Goal: Task Accomplishment & Management: Manage account settings

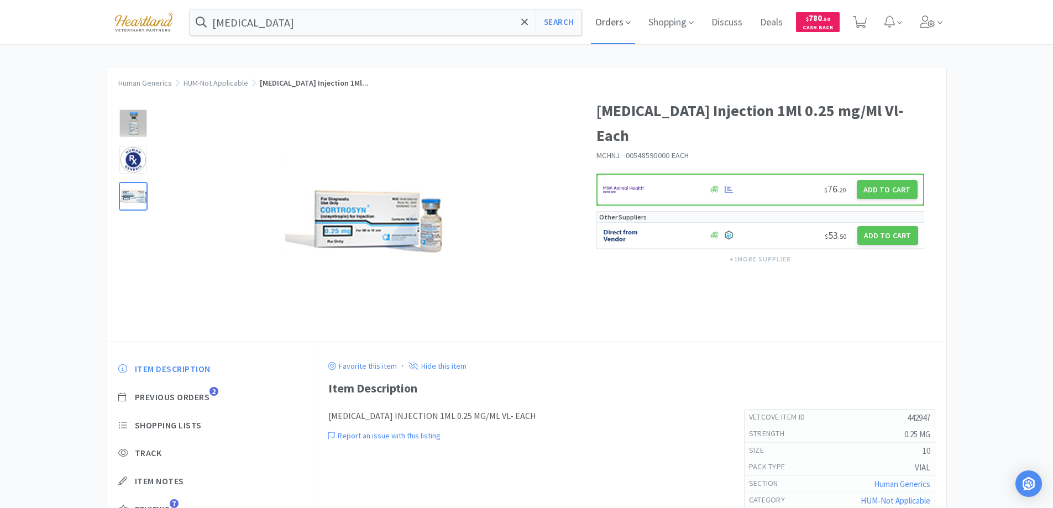
click at [614, 26] on span "Orders" at bounding box center [613, 22] width 44 height 44
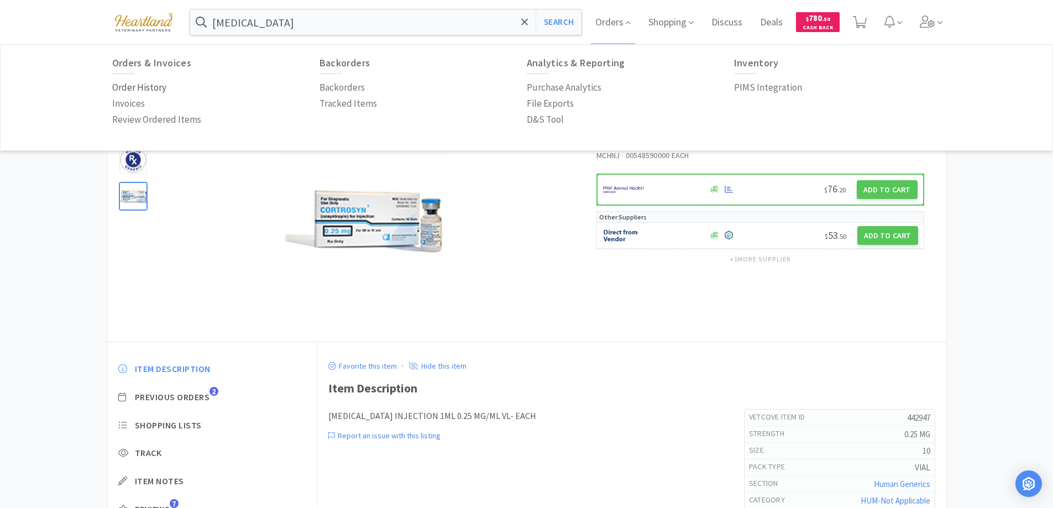
click at [146, 91] on p "Order History" at bounding box center [139, 87] width 54 height 15
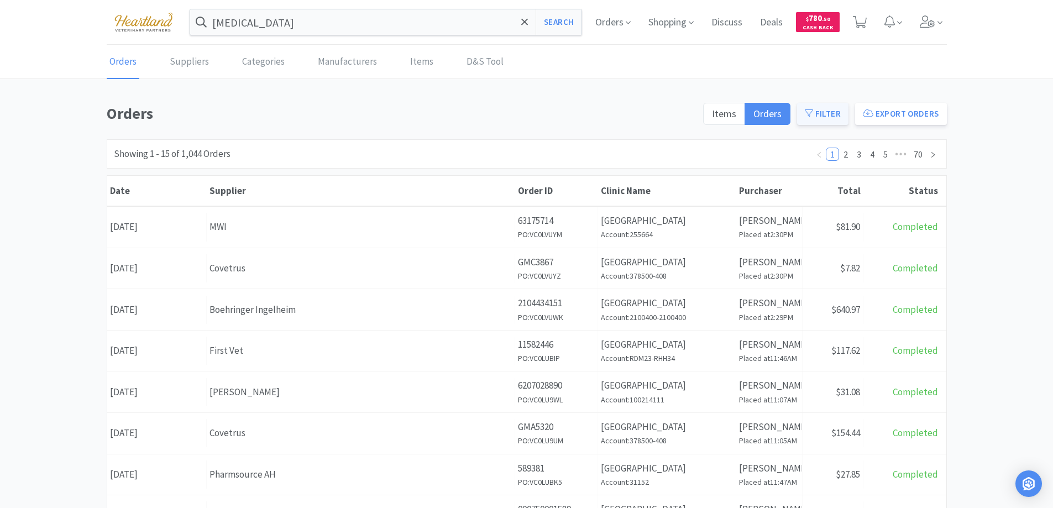
click at [831, 117] on button "Filter" at bounding box center [822, 114] width 51 height 22
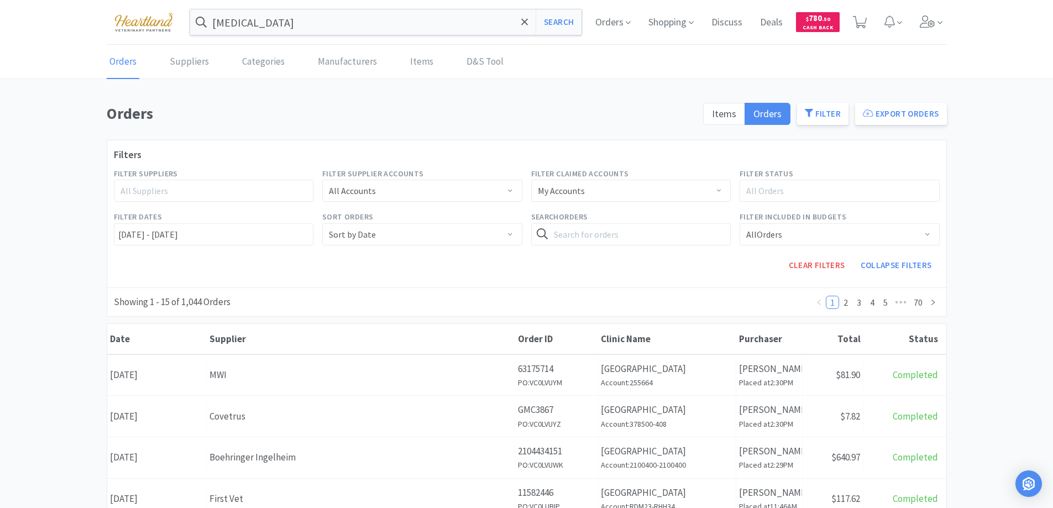
click at [251, 184] on div "All Suppliers" at bounding box center [209, 190] width 185 height 21
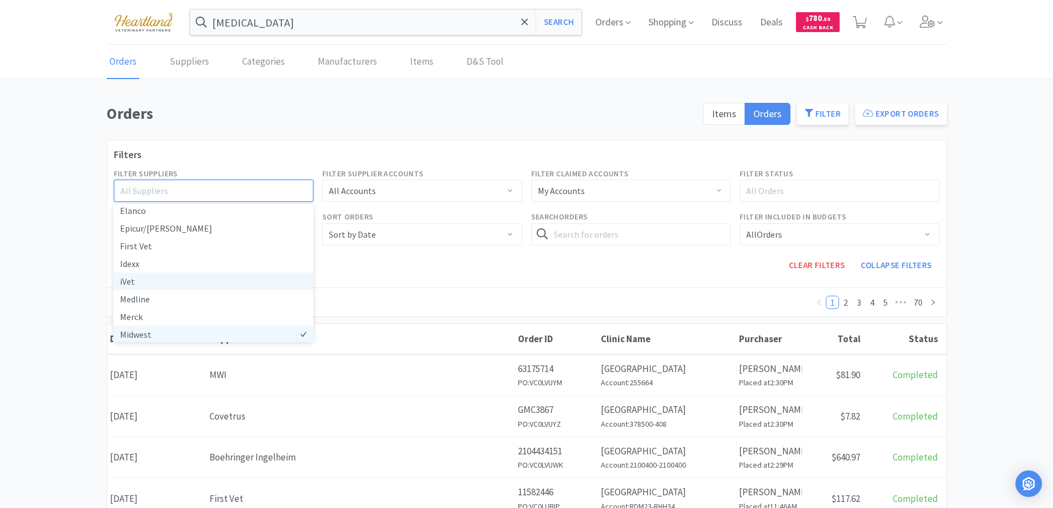
scroll to position [166, 0]
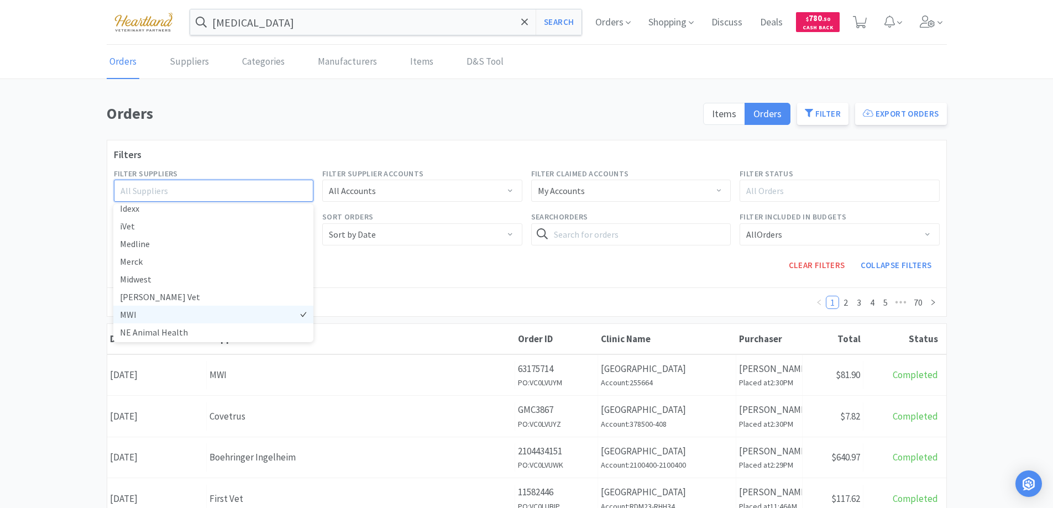
click at [132, 311] on li "MWI" at bounding box center [213, 315] width 200 height 18
click at [392, 109] on h1 "Orders" at bounding box center [402, 113] width 590 height 25
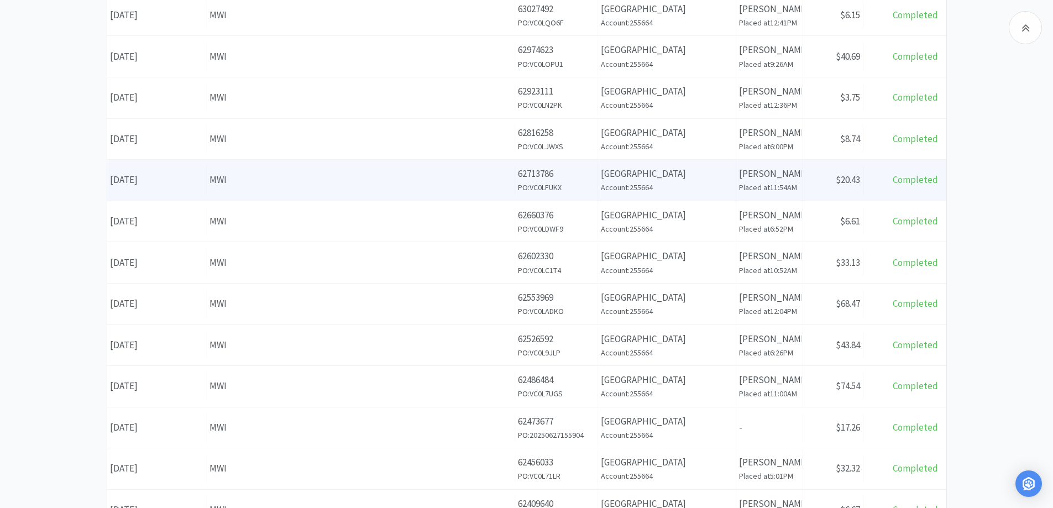
scroll to position [497, 0]
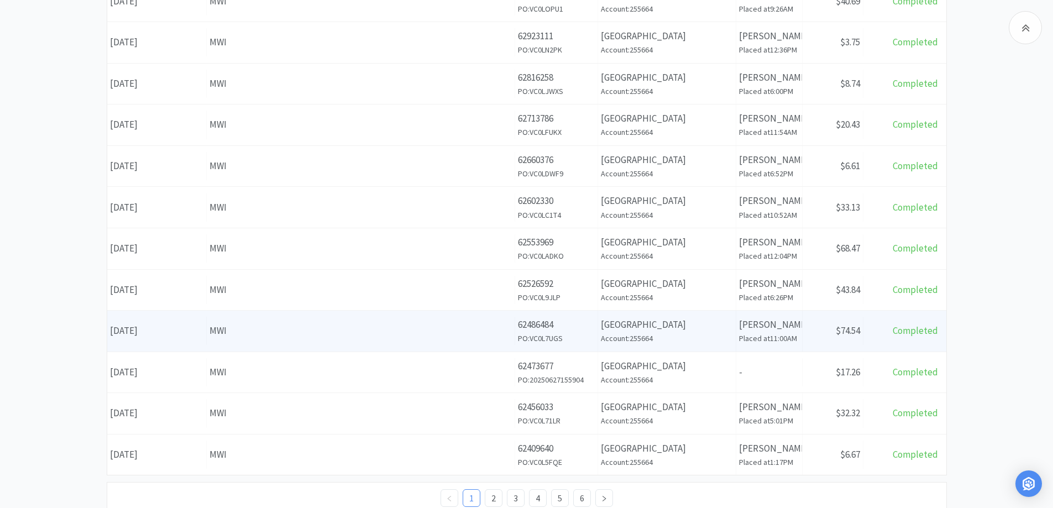
click at [298, 341] on div "Supplier MWI" at bounding box center [361, 331] width 308 height 28
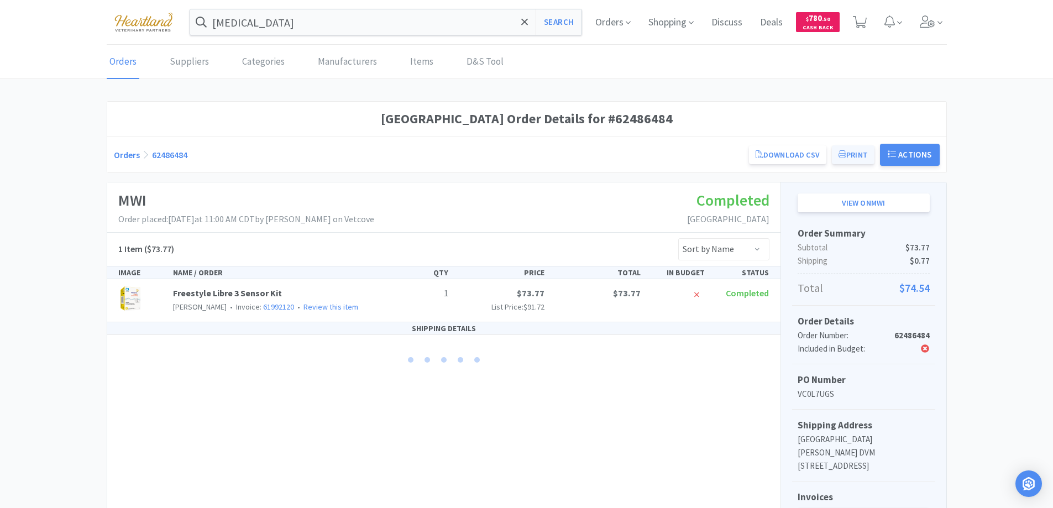
click at [848, 154] on button "Print" at bounding box center [853, 154] width 43 height 19
click at [346, 23] on input "cortrosyn" at bounding box center [386, 21] width 392 height 25
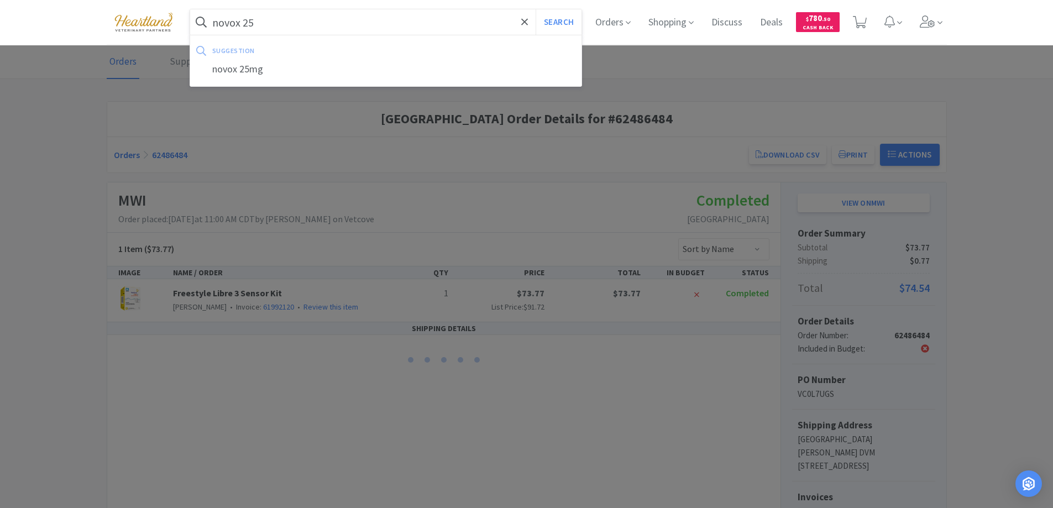
type input "novox 25"
click at [536, 9] on button "Search" at bounding box center [559, 21] width 46 height 25
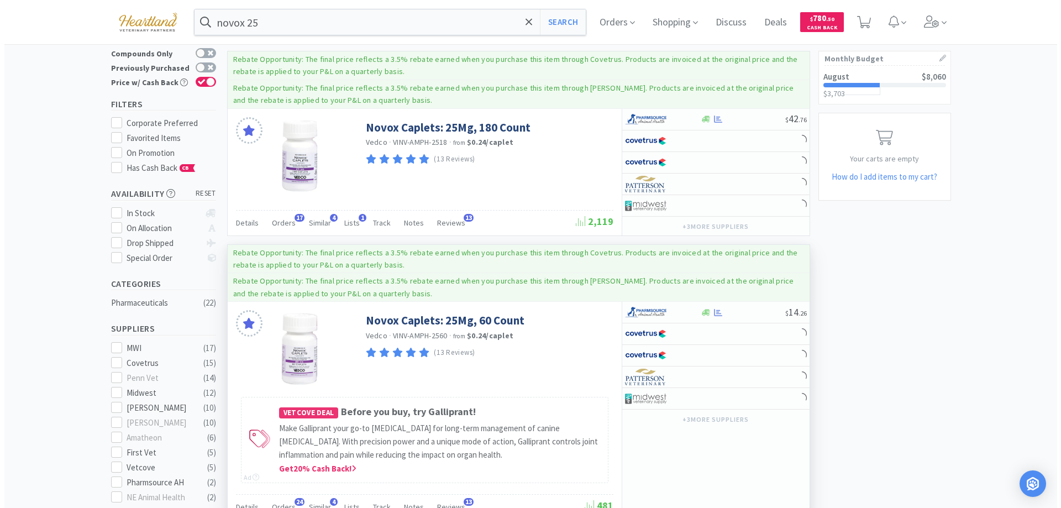
scroll to position [166, 0]
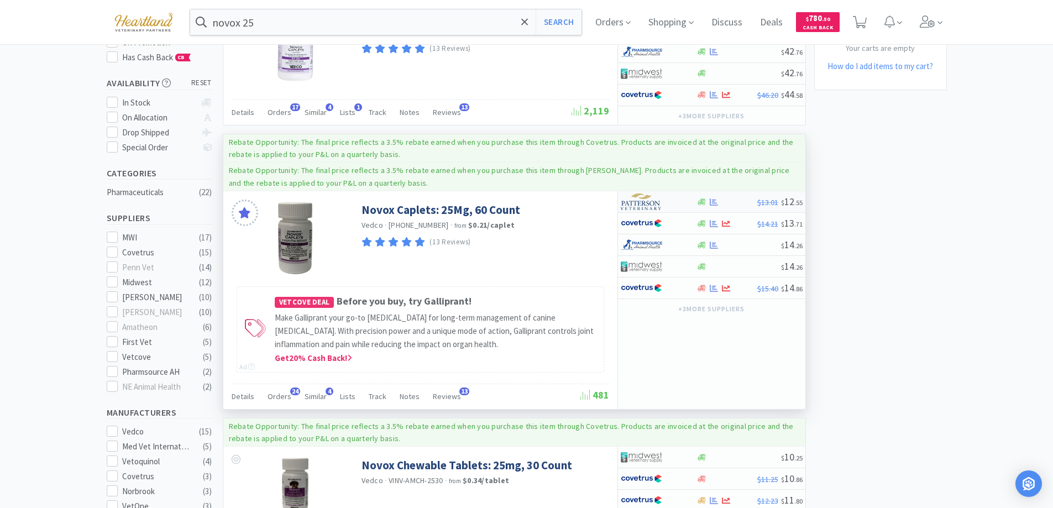
click at [682, 199] on div at bounding box center [659, 201] width 76 height 19
select select "1"
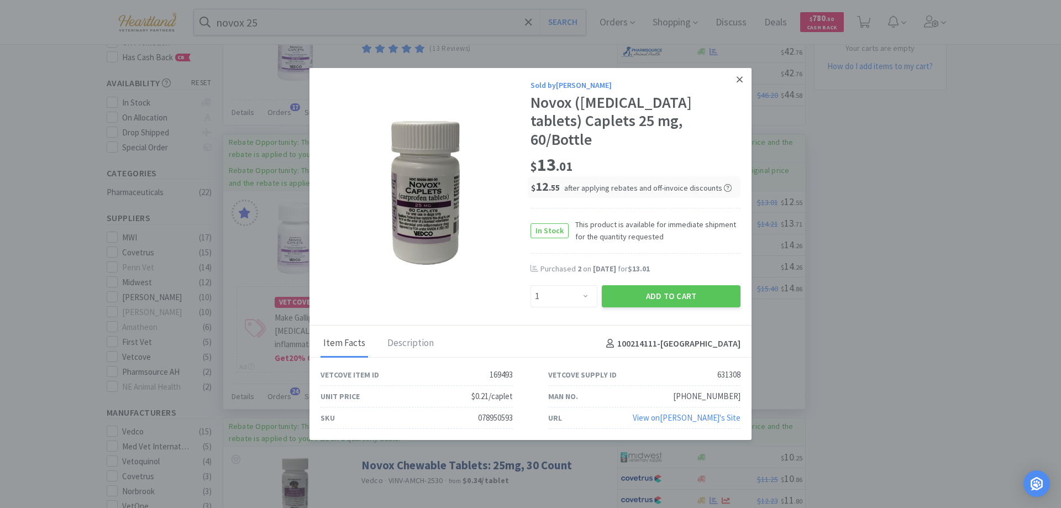
click at [736, 91] on link at bounding box center [739, 80] width 19 height 24
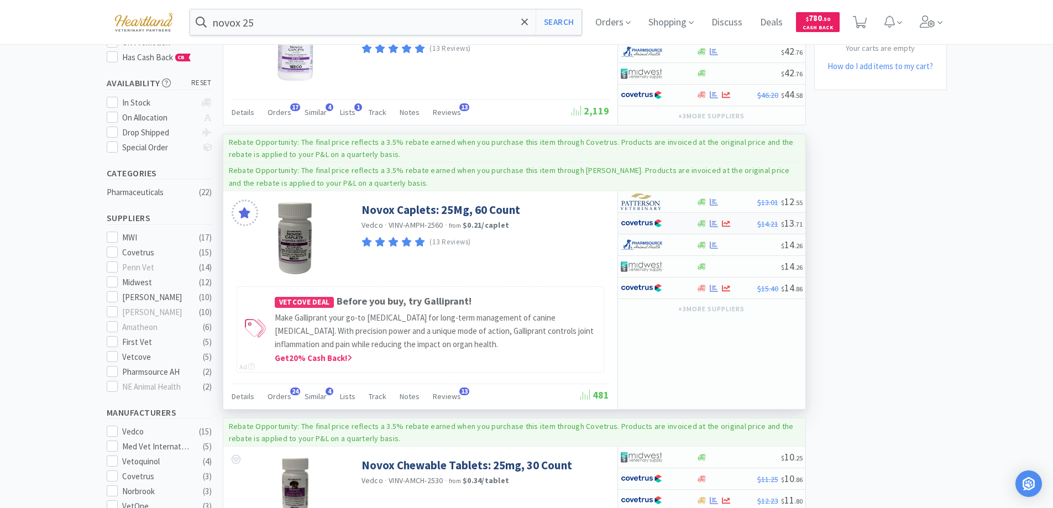
click at [675, 225] on div at bounding box center [651, 223] width 61 height 19
select select "1"
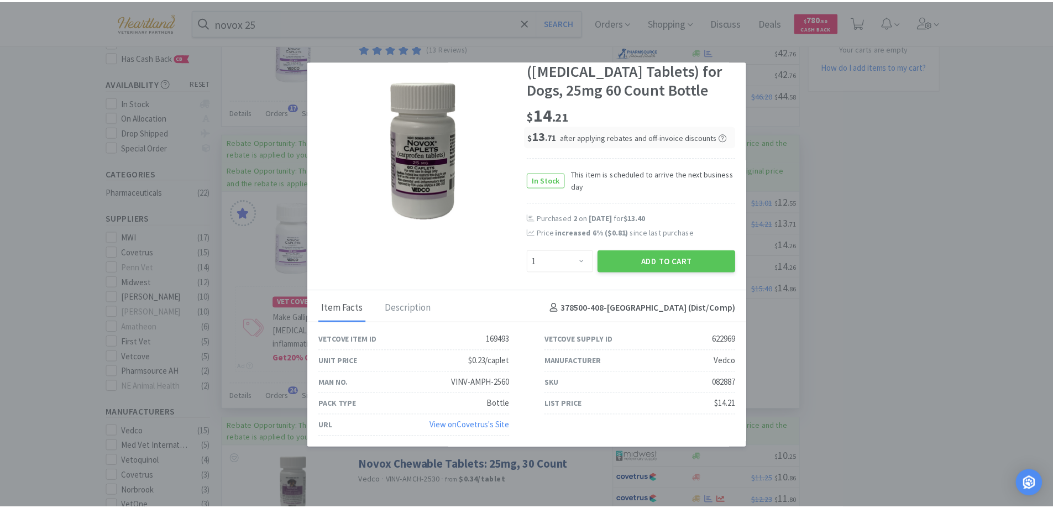
scroll to position [0, 0]
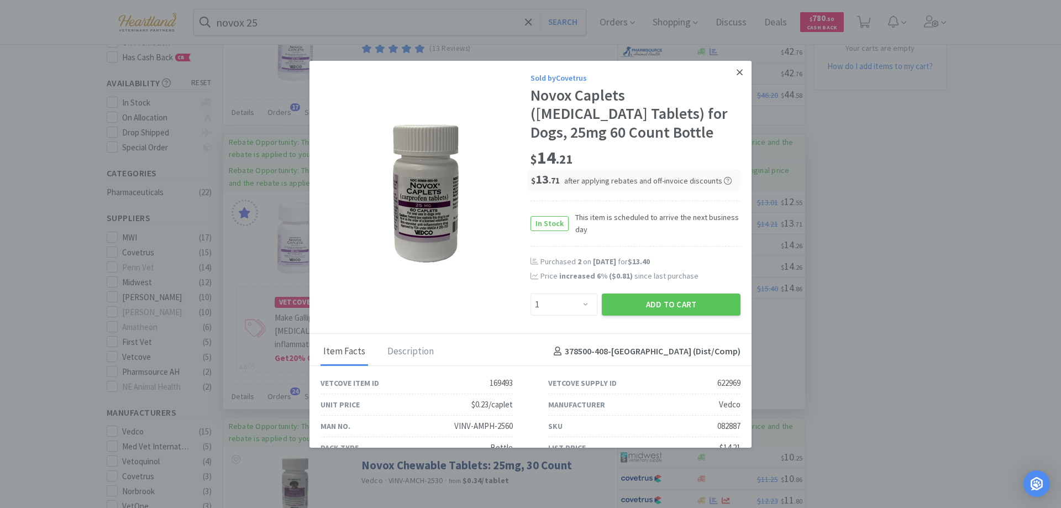
click at [737, 72] on icon at bounding box center [740, 72] width 6 height 10
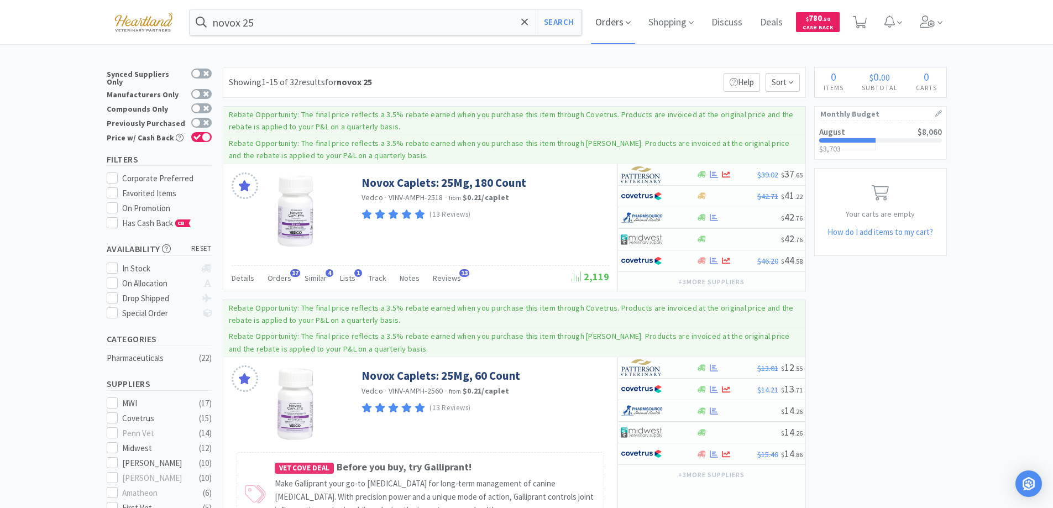
click at [612, 20] on span "Orders" at bounding box center [613, 22] width 44 height 44
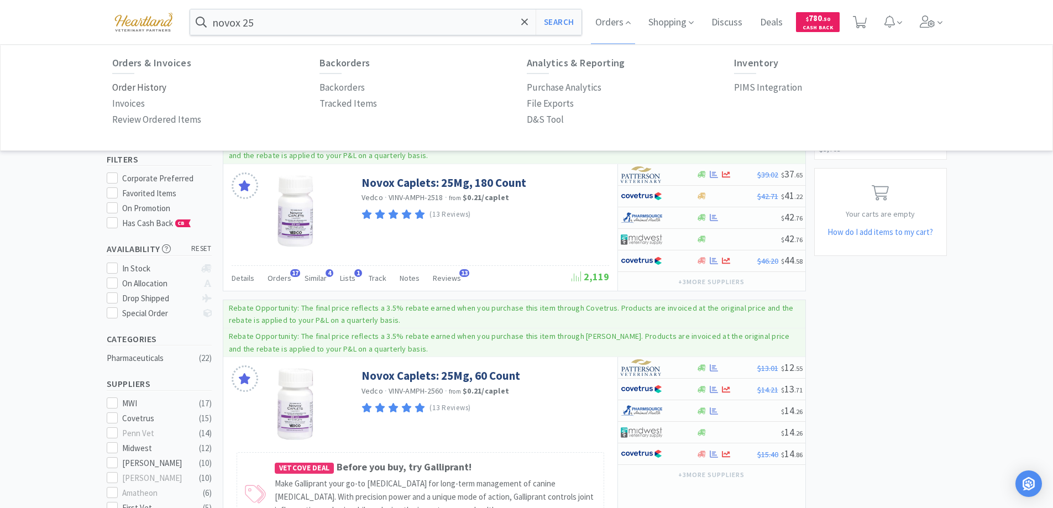
click at [144, 85] on p "Order History" at bounding box center [139, 87] width 54 height 15
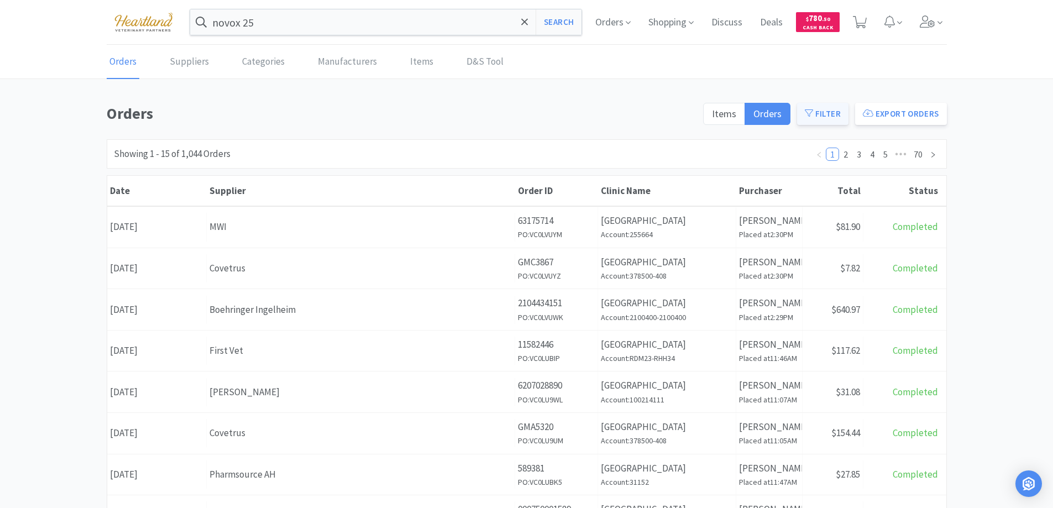
click at [829, 117] on button "Filter" at bounding box center [822, 114] width 51 height 22
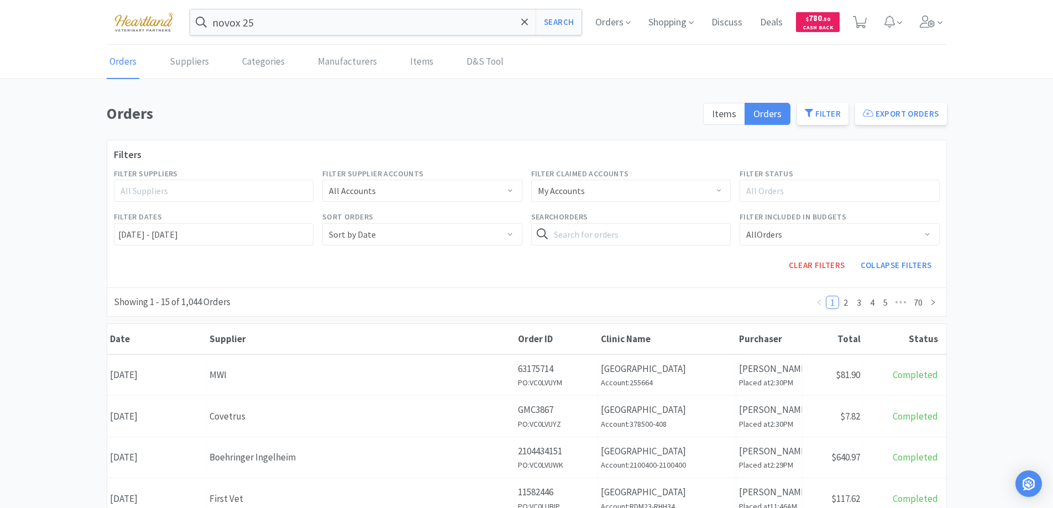
click at [208, 192] on div "All Suppliers" at bounding box center [209, 190] width 177 height 11
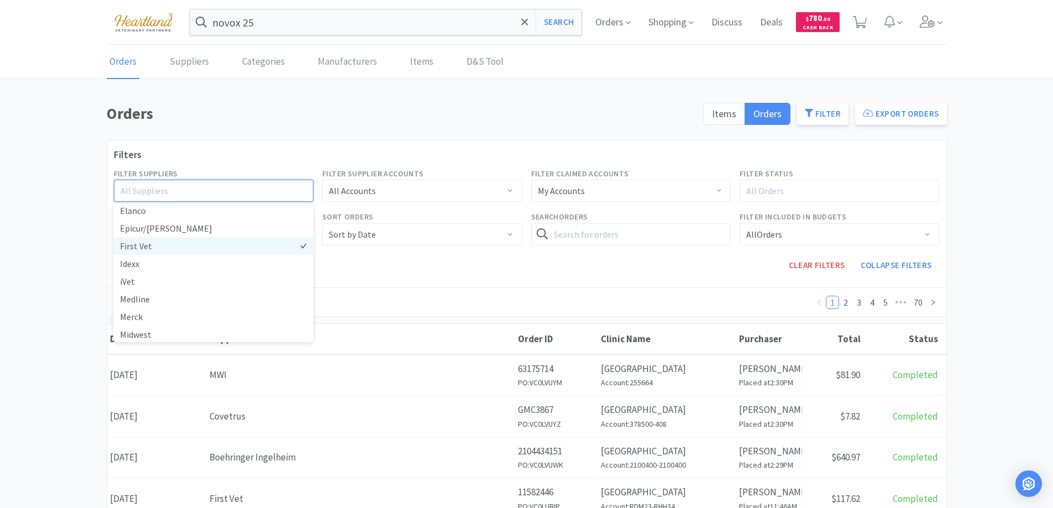
scroll to position [221, 0]
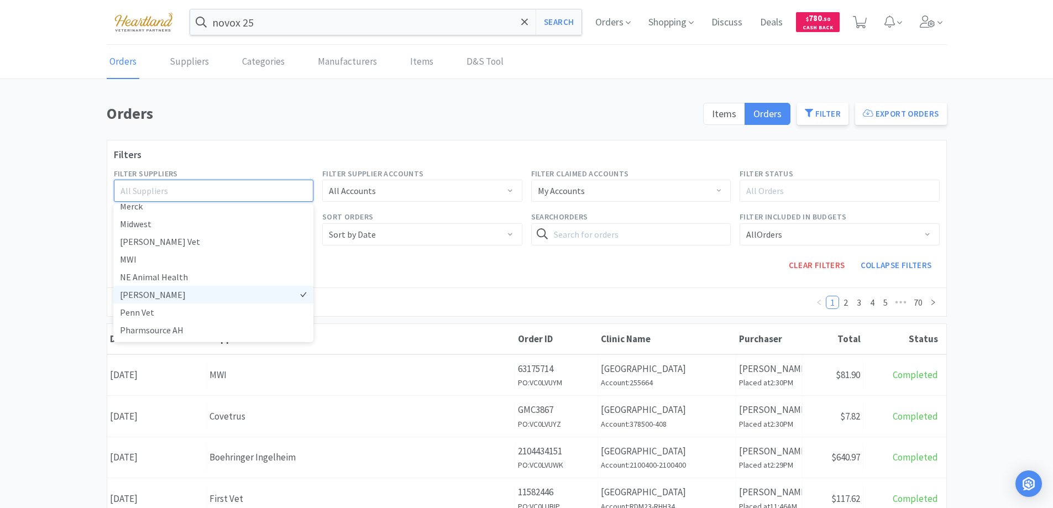
click at [137, 294] on li "Patterson" at bounding box center [213, 295] width 200 height 18
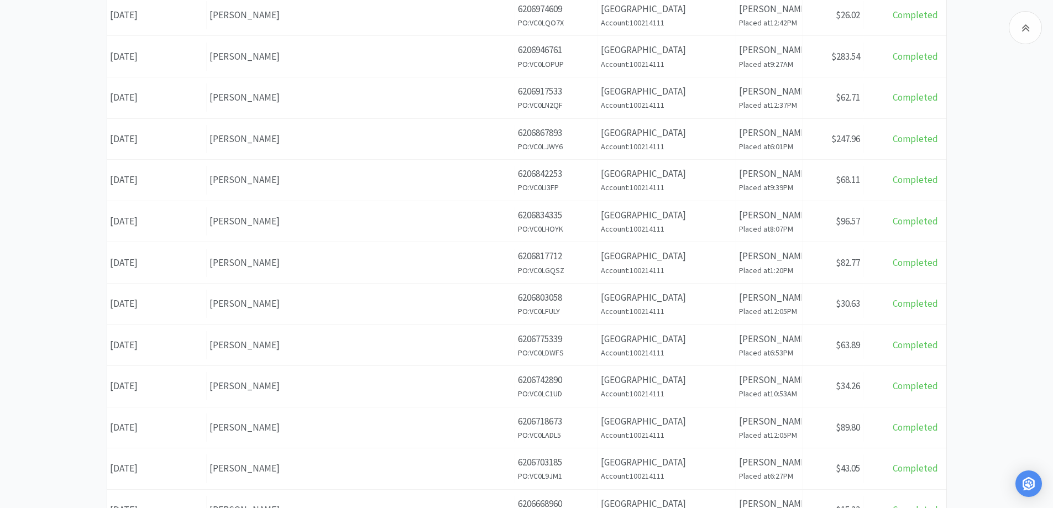
scroll to position [537, 0]
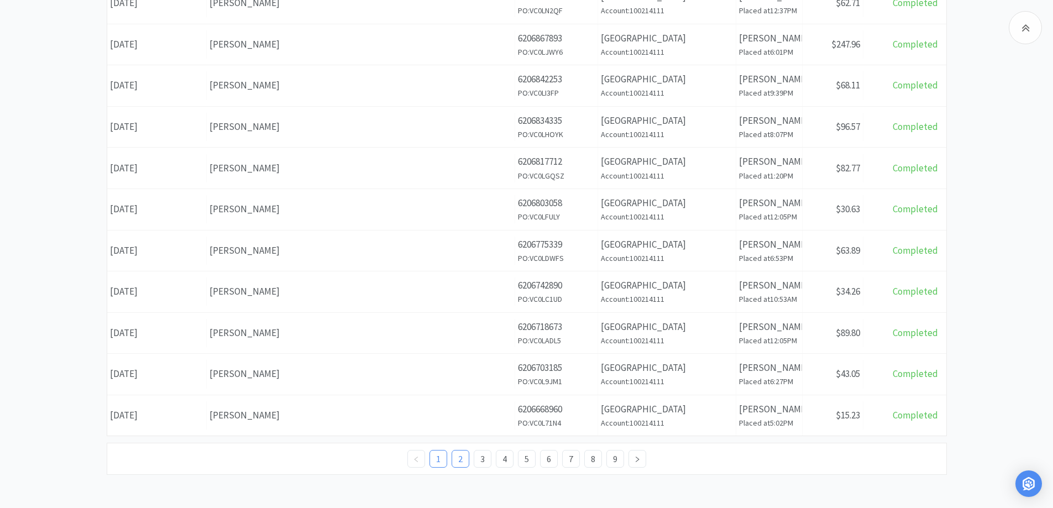
click at [459, 457] on link "2" at bounding box center [460, 459] width 17 height 17
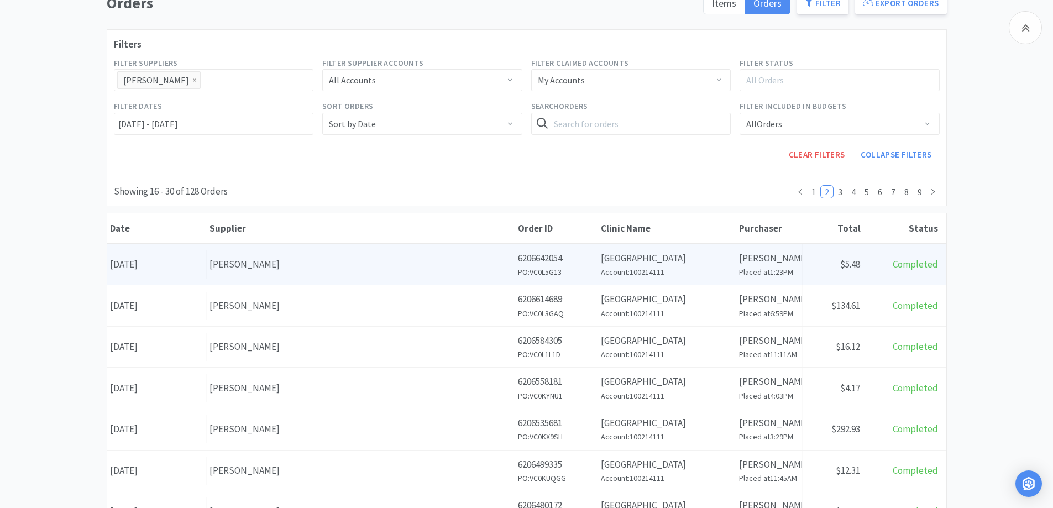
scroll to position [166, 0]
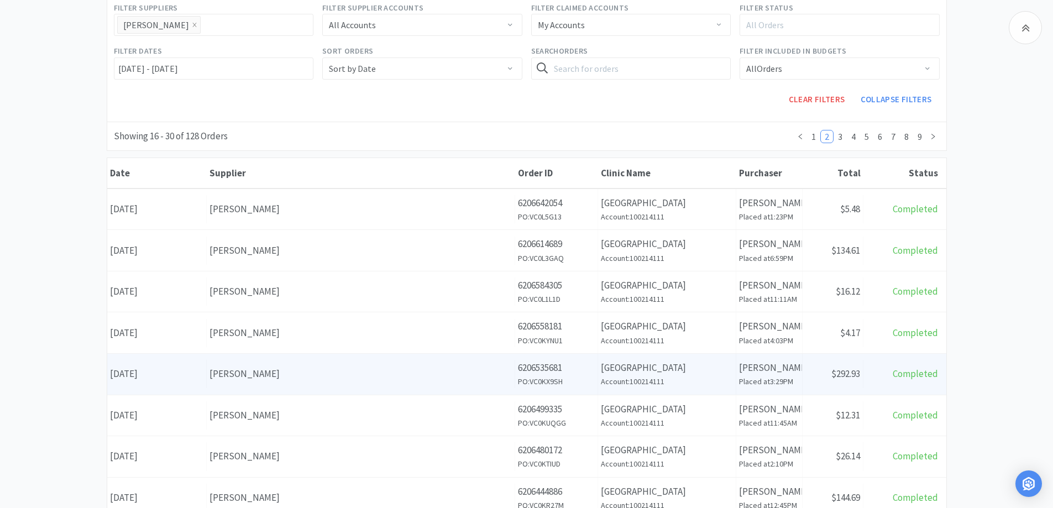
click at [303, 373] on div "Patterson" at bounding box center [360, 373] width 302 height 15
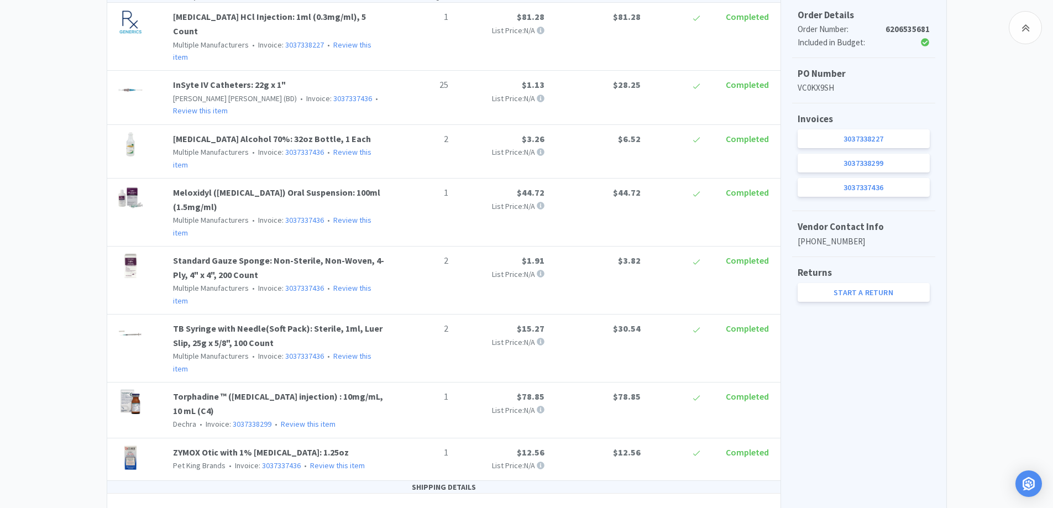
scroll to position [292, 0]
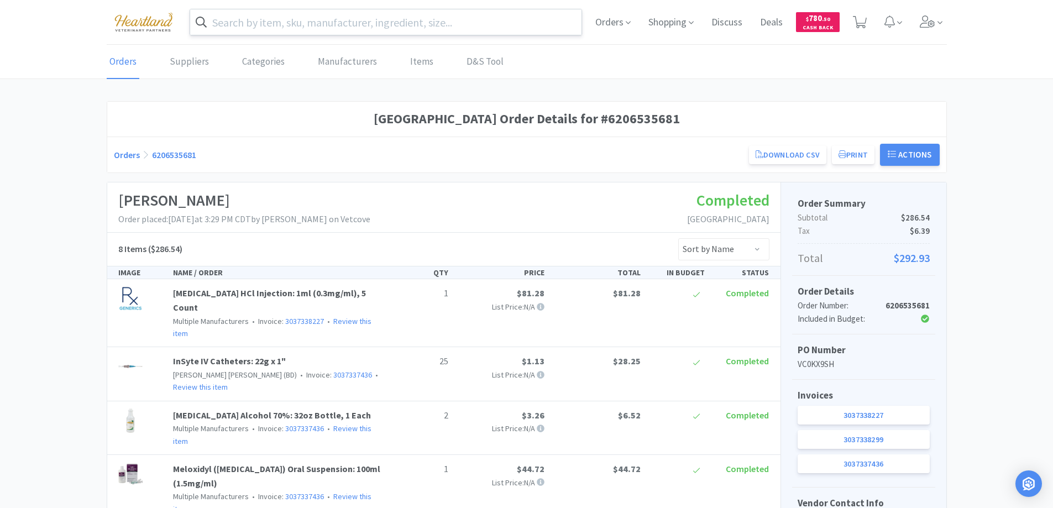
click at [279, 19] on input "text" at bounding box center [386, 21] width 392 height 25
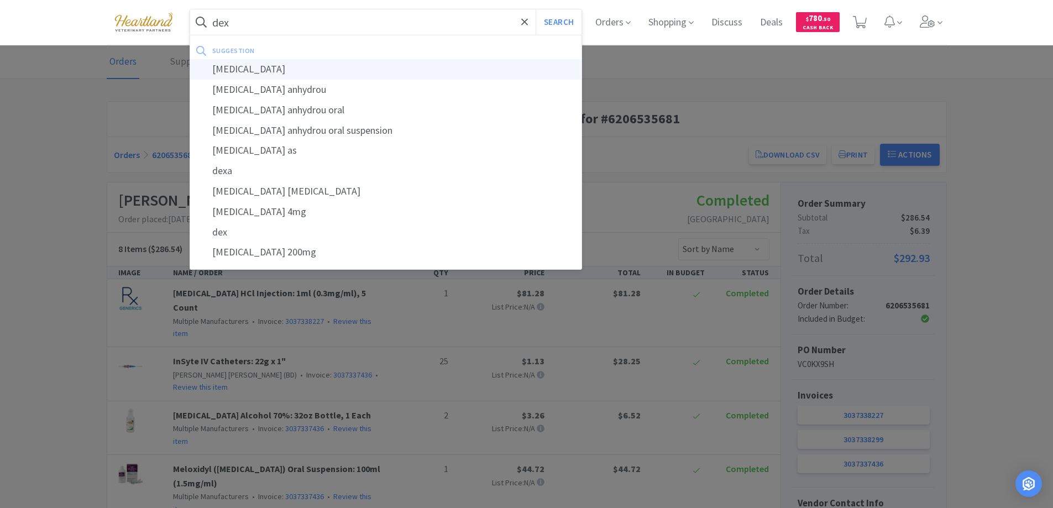
click at [272, 67] on div "dexamethasone" at bounding box center [386, 69] width 392 height 20
type input "dexamethasone"
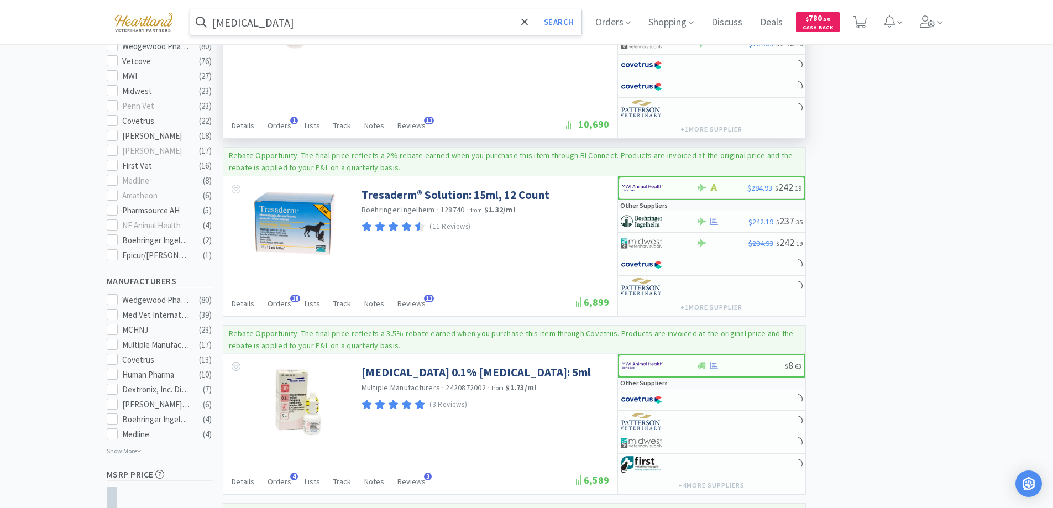
scroll to position [497, 0]
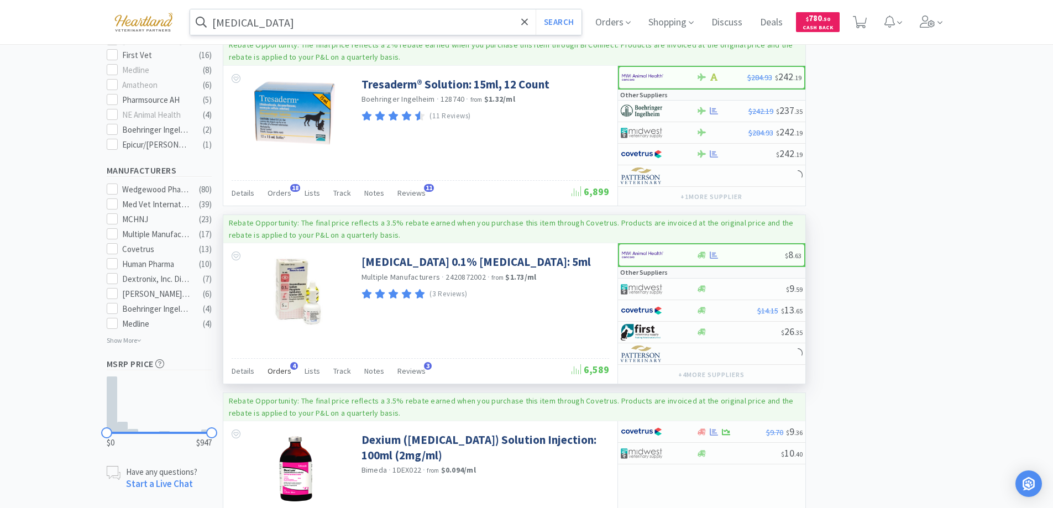
click at [279, 369] on span "Orders" at bounding box center [280, 371] width 24 height 10
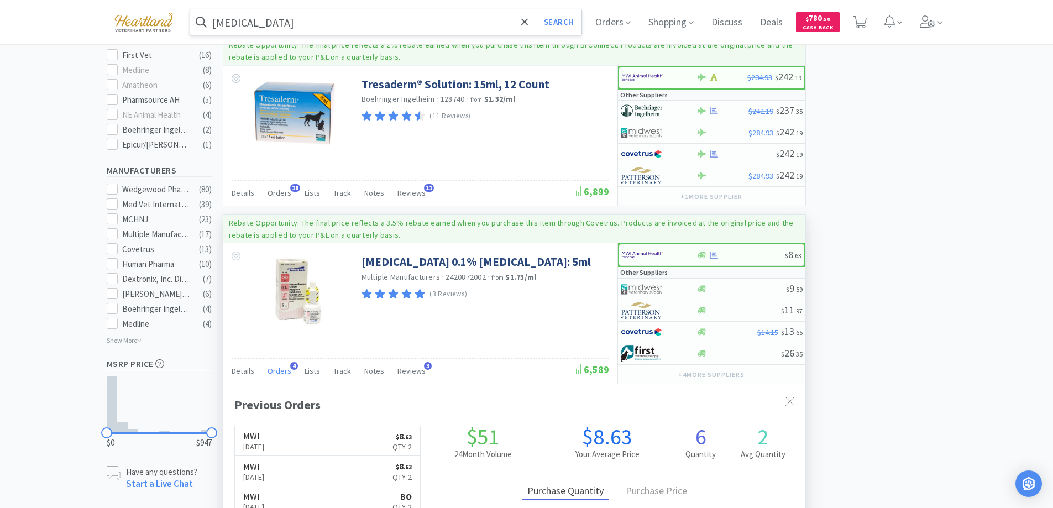
scroll to position [286, 582]
click at [279, 369] on span "Orders" at bounding box center [280, 371] width 24 height 10
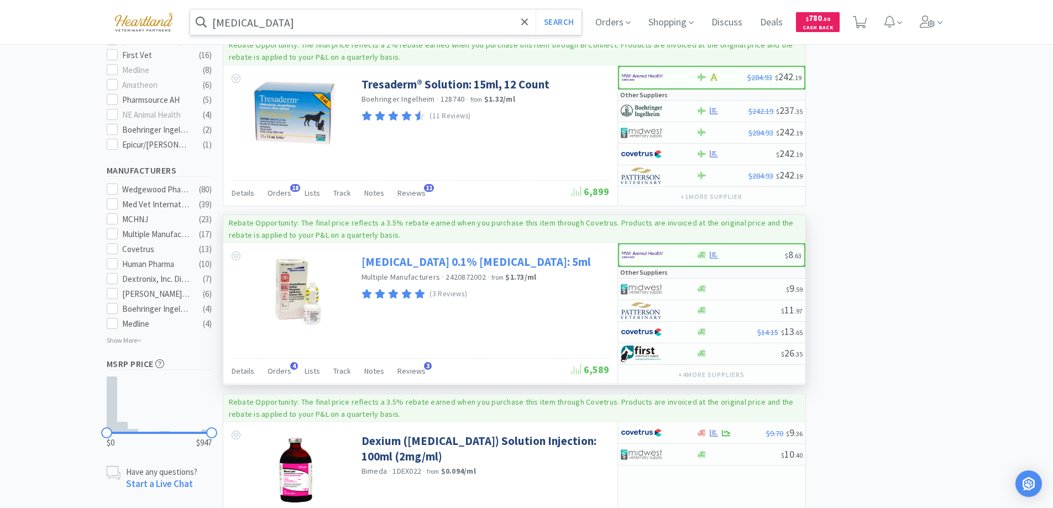
click at [437, 261] on link "Dexamethasone Sodium Phosphate 0.1% Ophthalmic Solution: 5ml" at bounding box center [476, 261] width 229 height 15
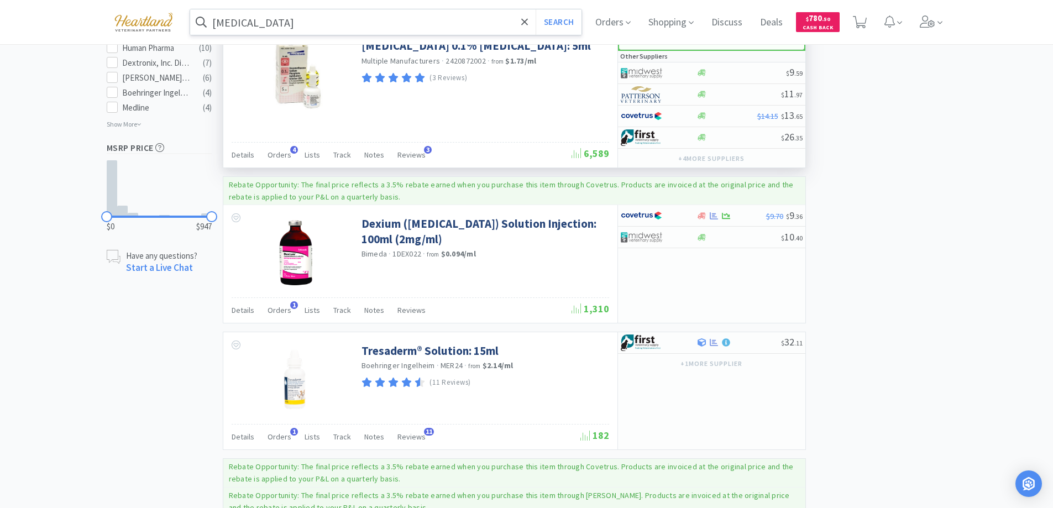
scroll to position [658, 0]
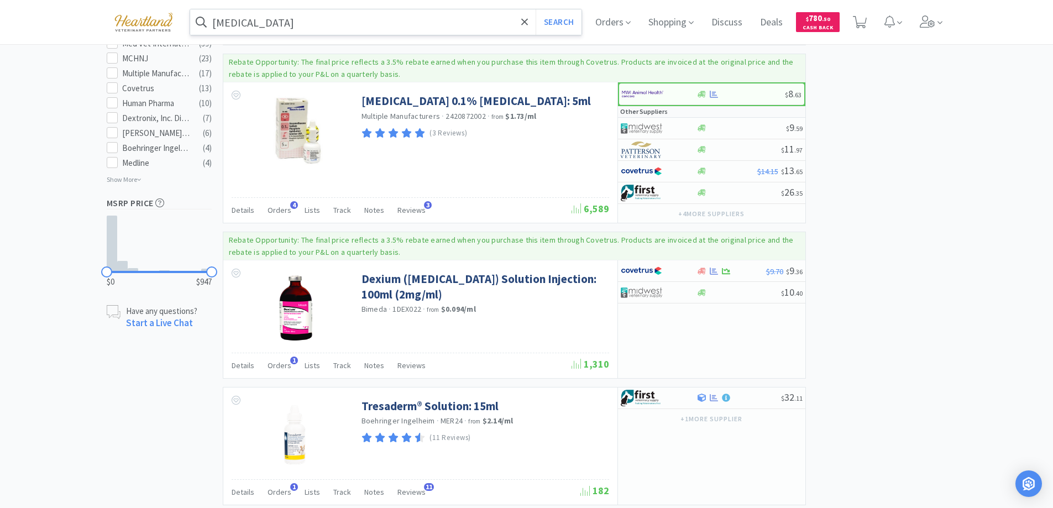
click at [349, 9] on input "dexamethasone" at bounding box center [386, 21] width 392 height 25
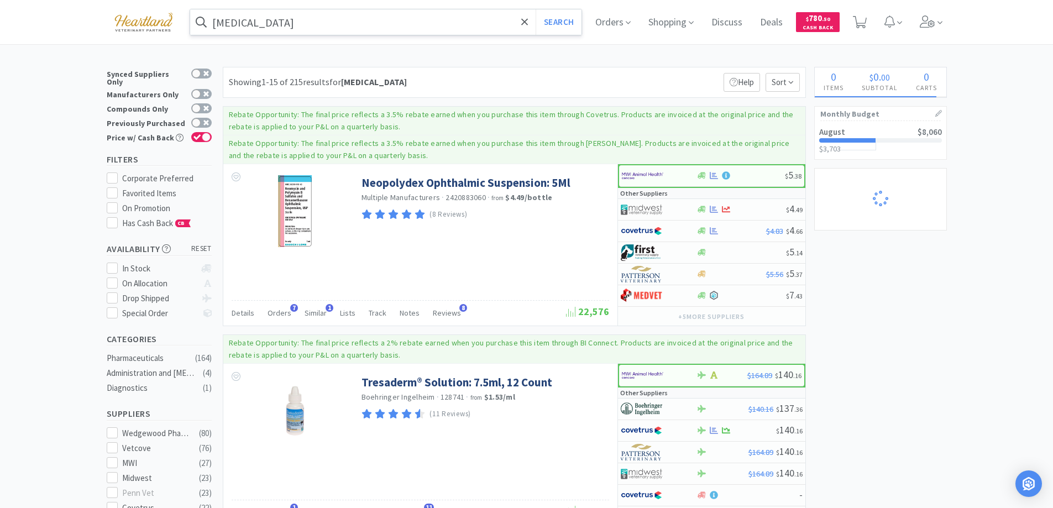
click at [366, 24] on input "dexamethasone" at bounding box center [386, 21] width 392 height 25
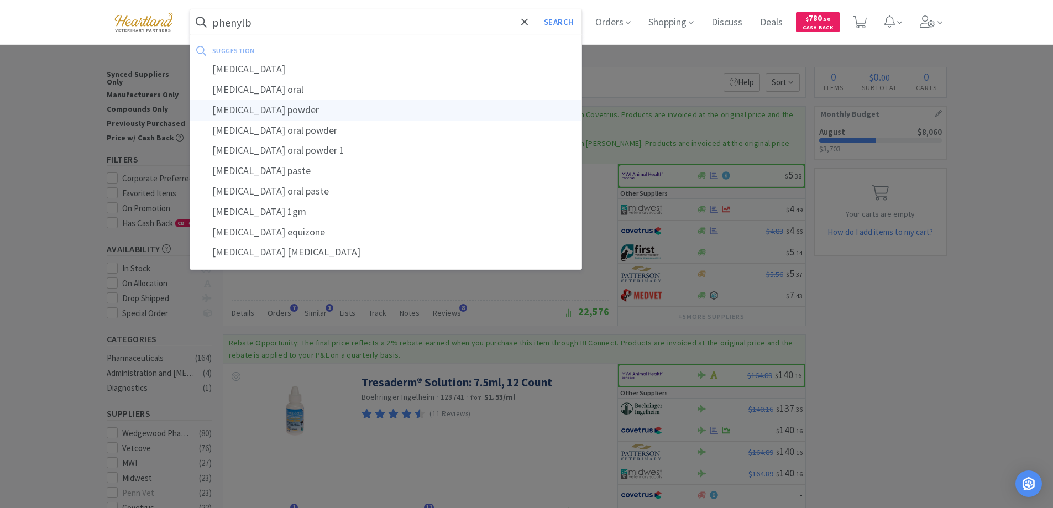
click at [317, 108] on div "phenylbutazone powder" at bounding box center [386, 110] width 392 height 20
type input "phenylbutazone powder"
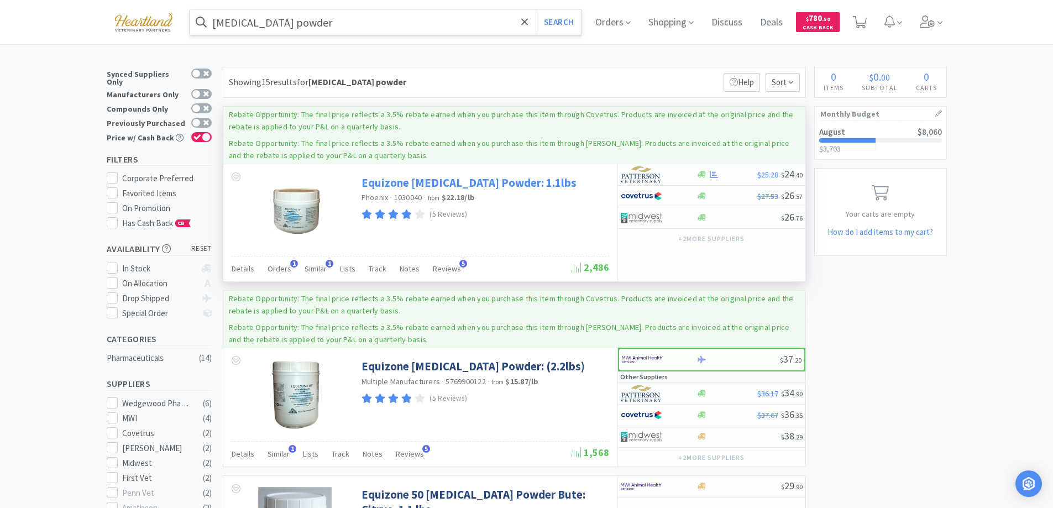
click at [385, 175] on link "Equizone Phenylbutazone Powder: 1.1lbs" at bounding box center [469, 182] width 215 height 15
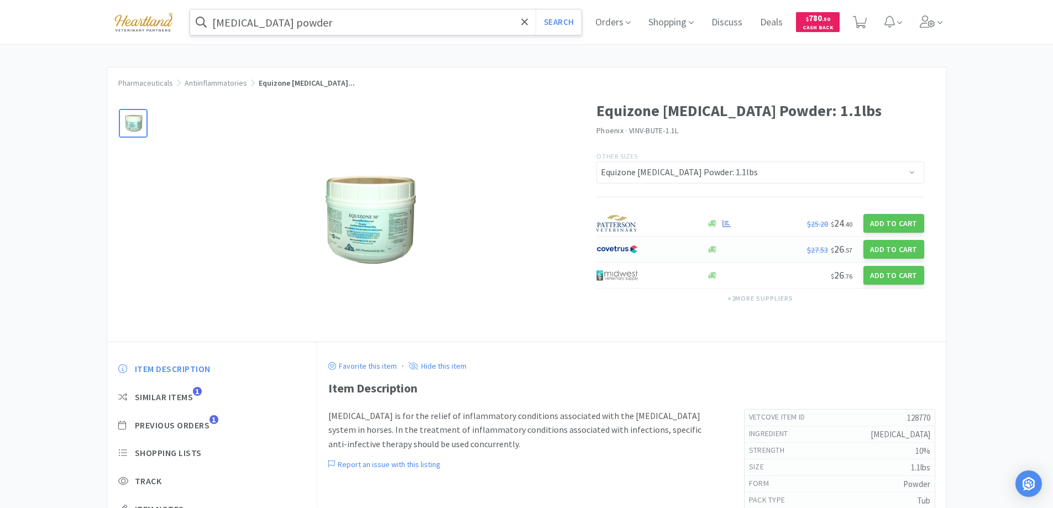
click at [654, 247] on div at bounding box center [645, 249] width 98 height 19
select select "1"
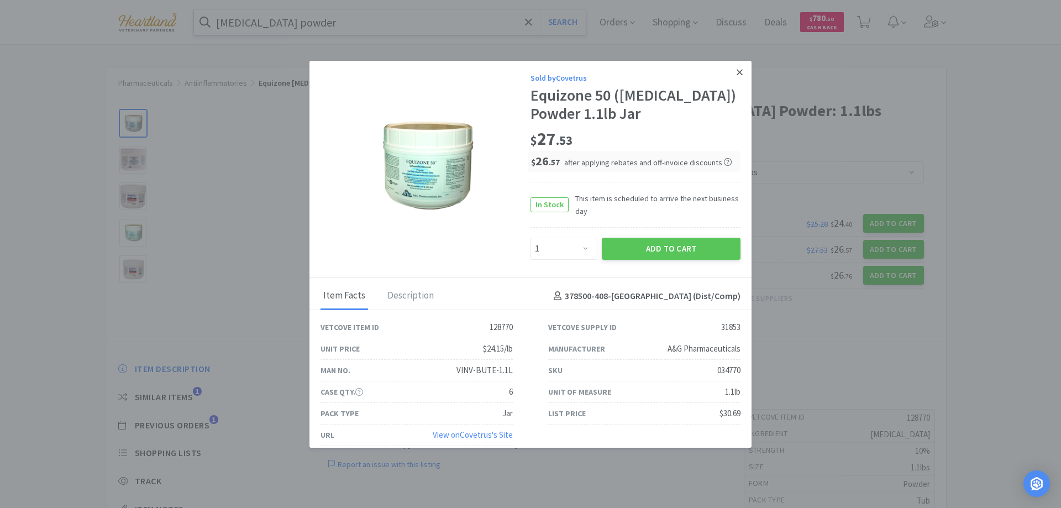
click at [737, 74] on icon at bounding box center [740, 72] width 6 height 10
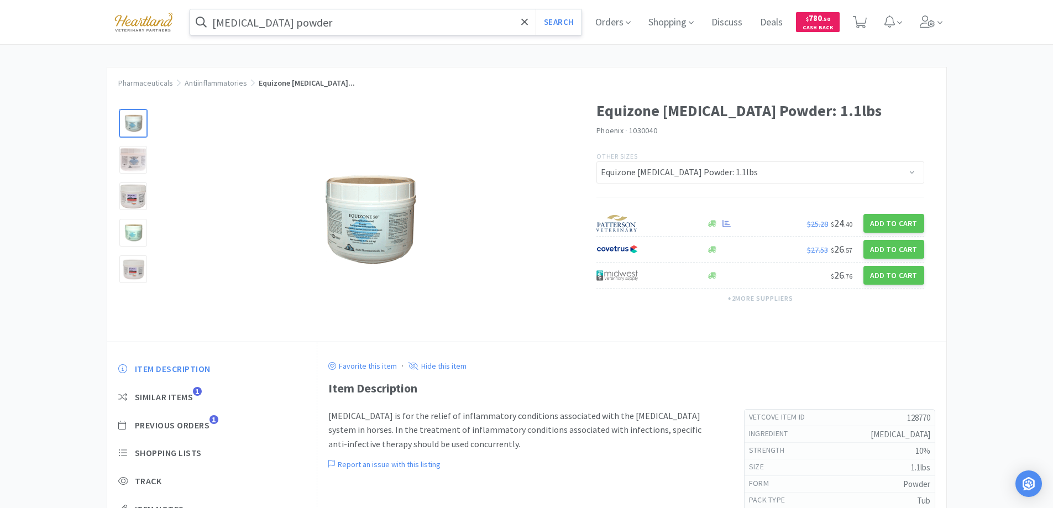
click at [375, 15] on input "phenylbutazone powder" at bounding box center [386, 21] width 392 height 25
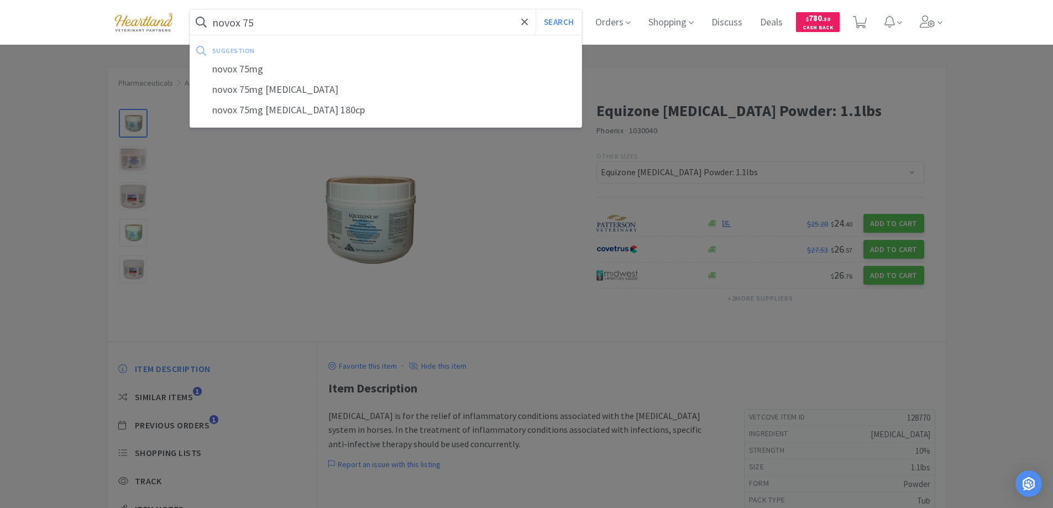
type input "novox 75"
click at [536, 9] on button "Search" at bounding box center [559, 21] width 46 height 25
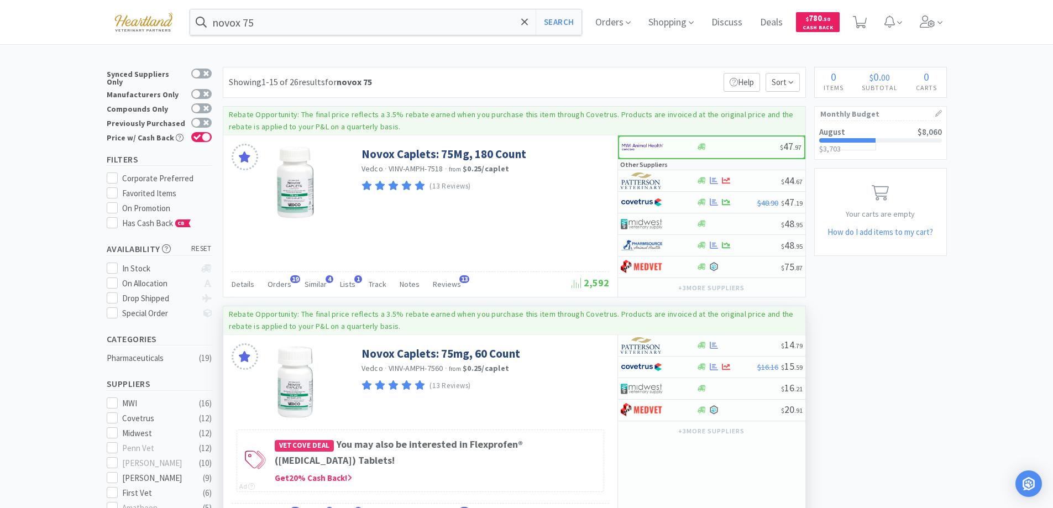
scroll to position [111, 0]
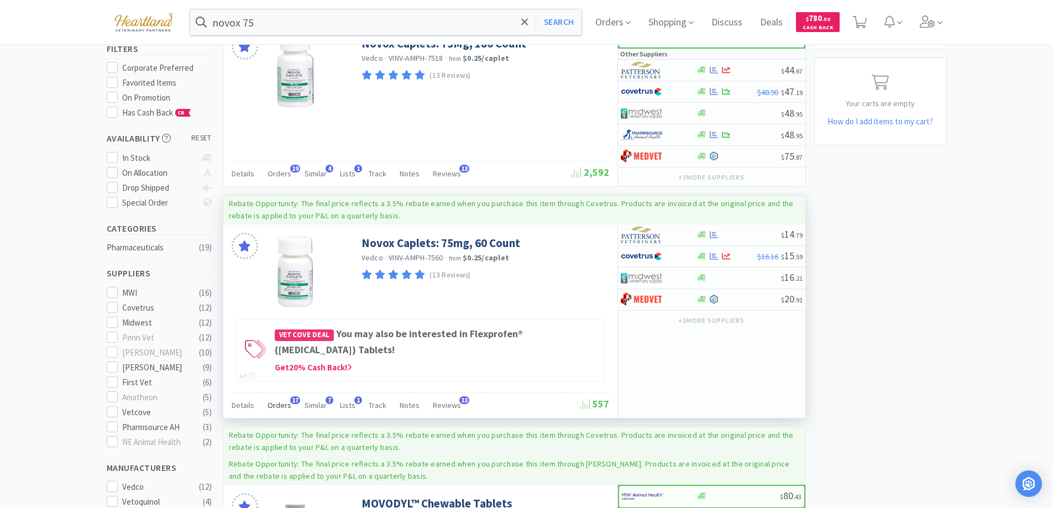
click at [281, 406] on span "Orders" at bounding box center [280, 405] width 24 height 10
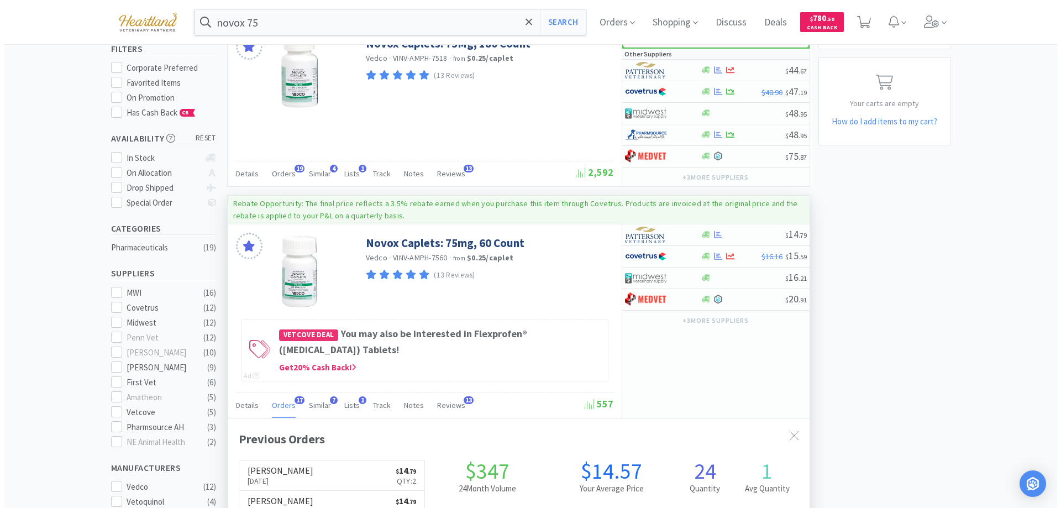
scroll to position [166, 0]
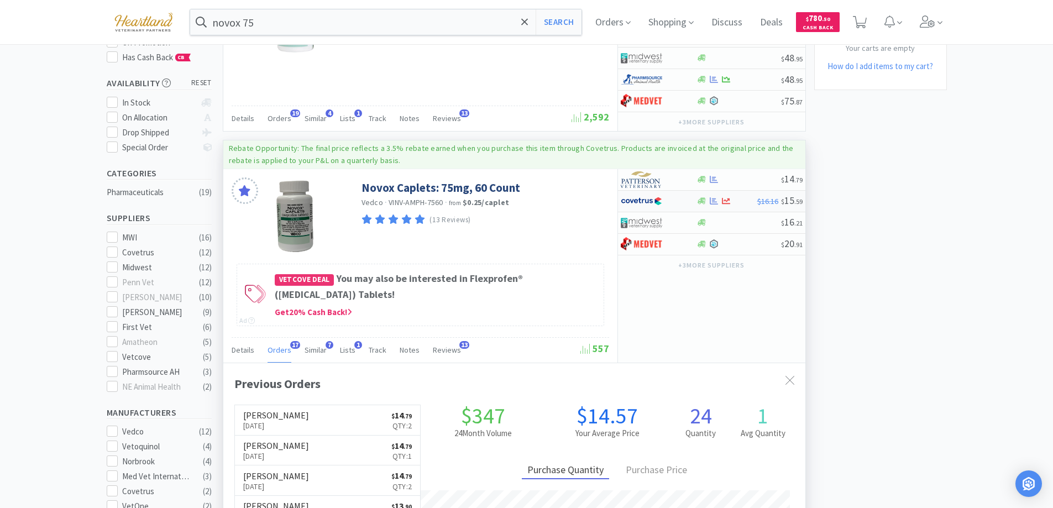
click at [682, 201] on div at bounding box center [659, 201] width 76 height 19
select select "1"
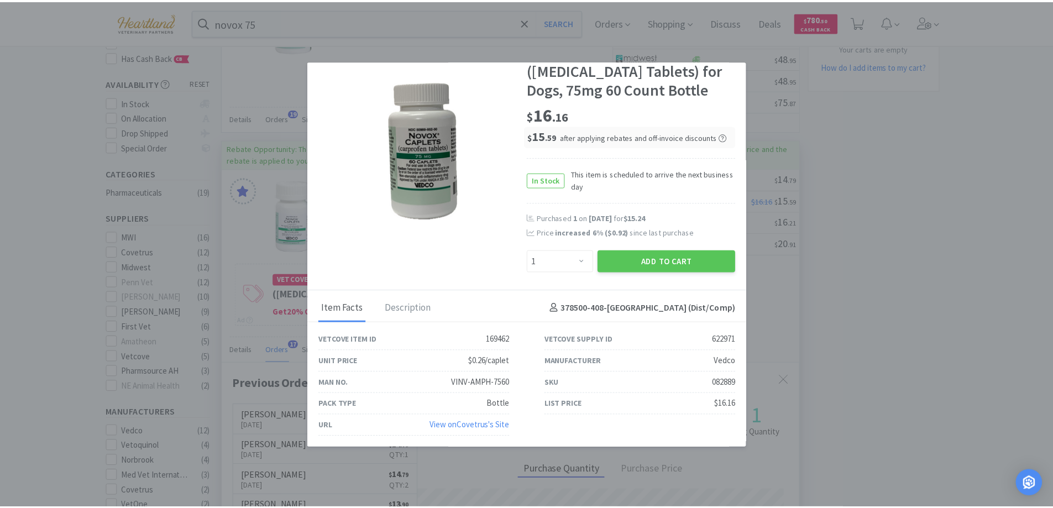
scroll to position [0, 0]
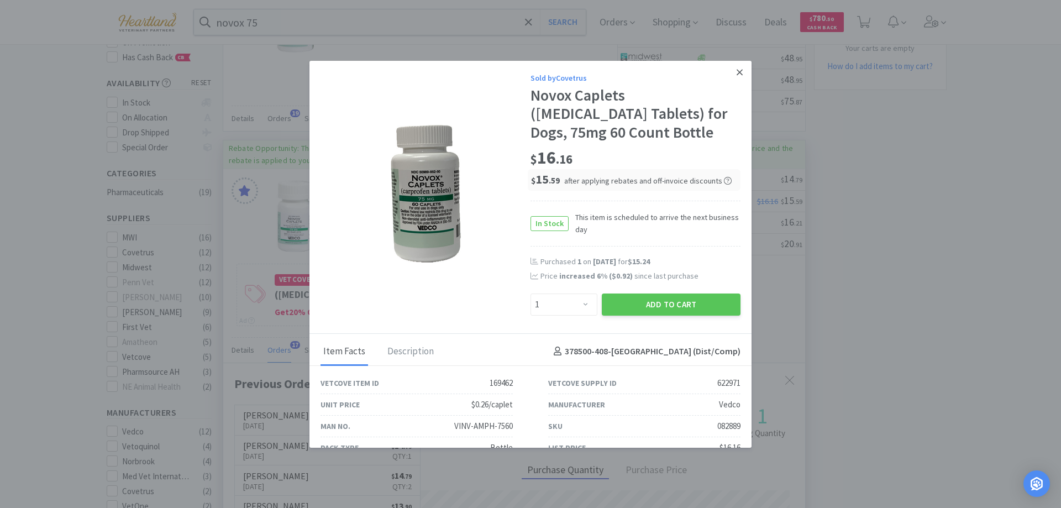
click at [737, 73] on icon at bounding box center [740, 72] width 6 height 10
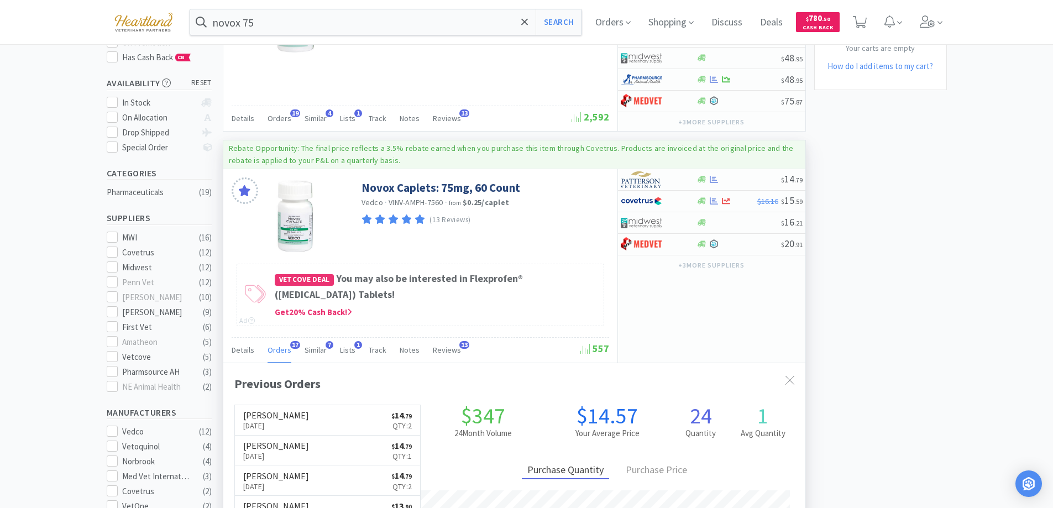
click at [326, 8] on div "novox 75 Search Orders Shopping Discuss Discuss Deals Deals $ 780 . 50 Cash Back" at bounding box center [527, 22] width 840 height 44
click at [322, 12] on input "novox 75" at bounding box center [386, 21] width 392 height 25
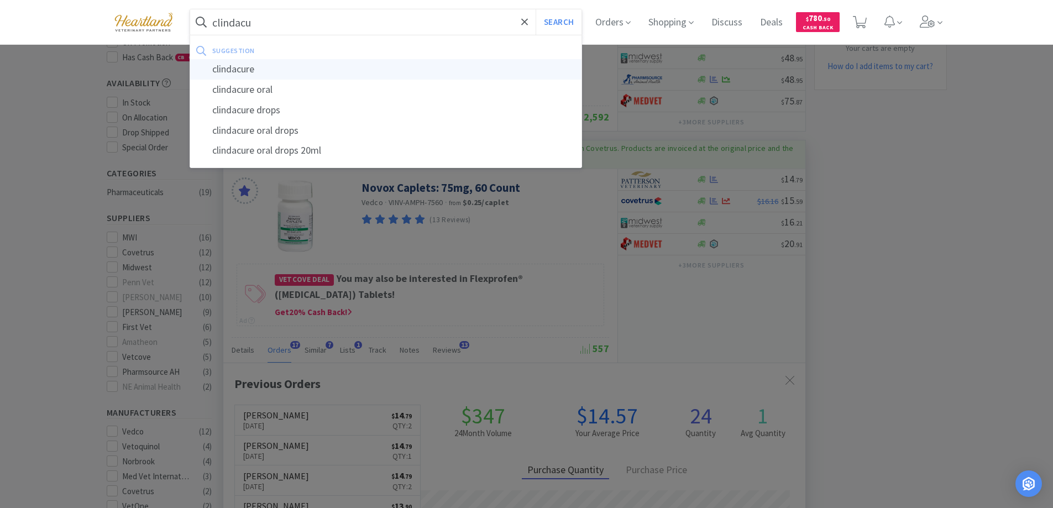
click at [265, 63] on div "clindacure" at bounding box center [386, 69] width 392 height 20
type input "clindacure"
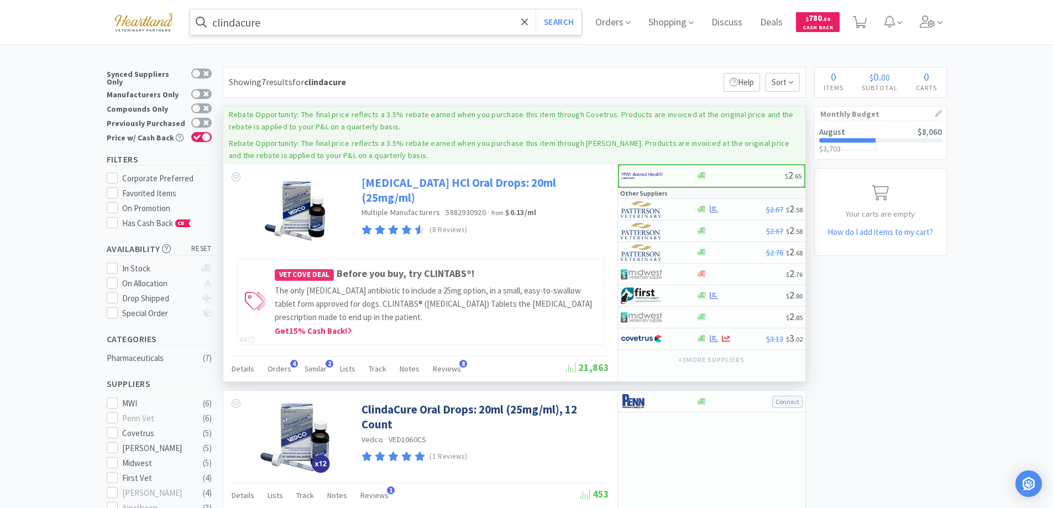
click at [434, 186] on link "Clindamycin HCl Oral Drops: 20ml (25mg/ml)" at bounding box center [484, 190] width 245 height 30
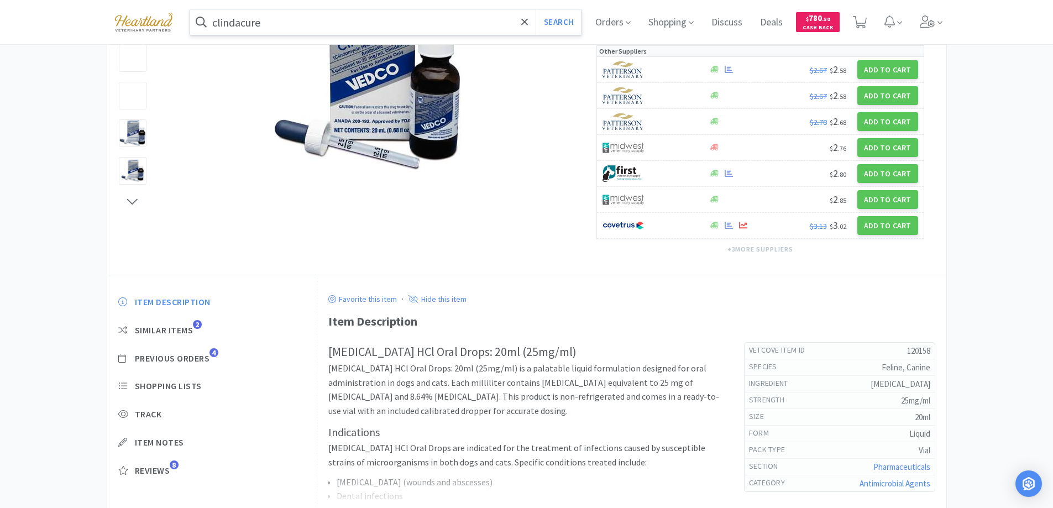
scroll to position [241, 0]
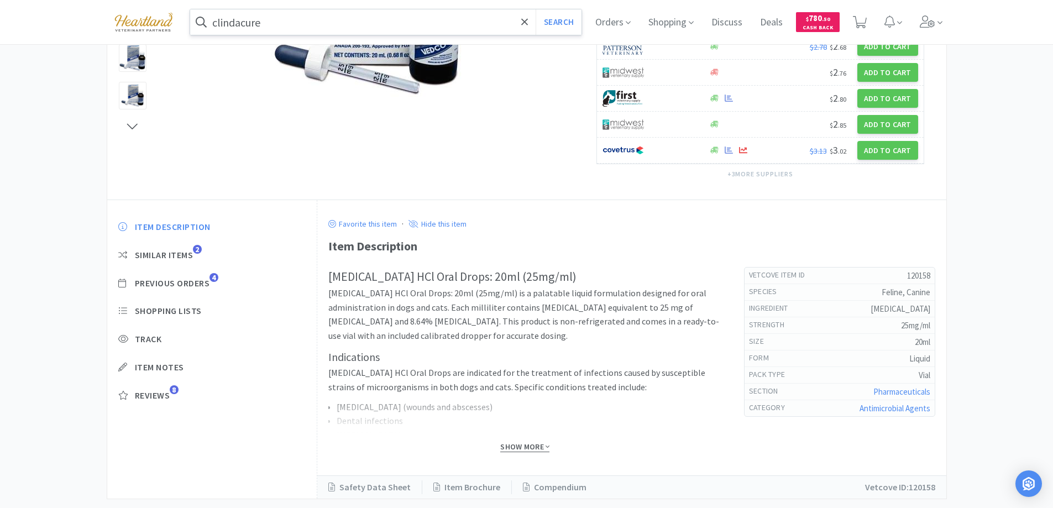
click at [537, 442] on span "Show More" at bounding box center [524, 447] width 49 height 11
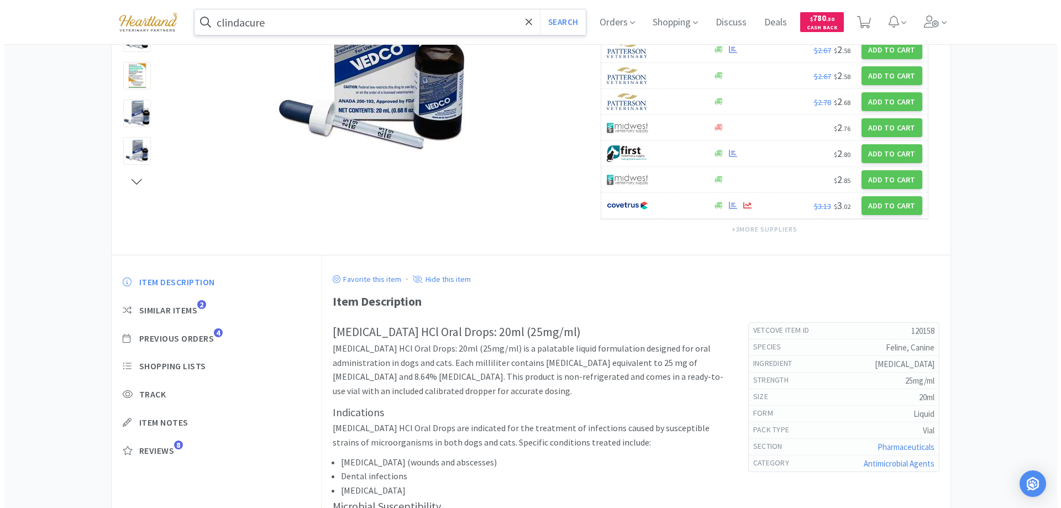
scroll to position [0, 0]
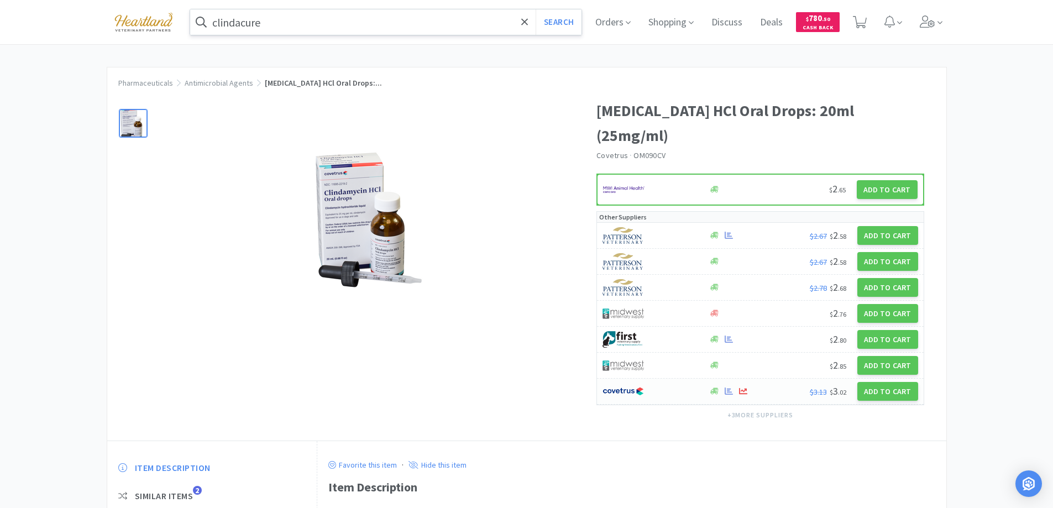
click at [666, 382] on div at bounding box center [650, 391] width 94 height 19
select select "1"
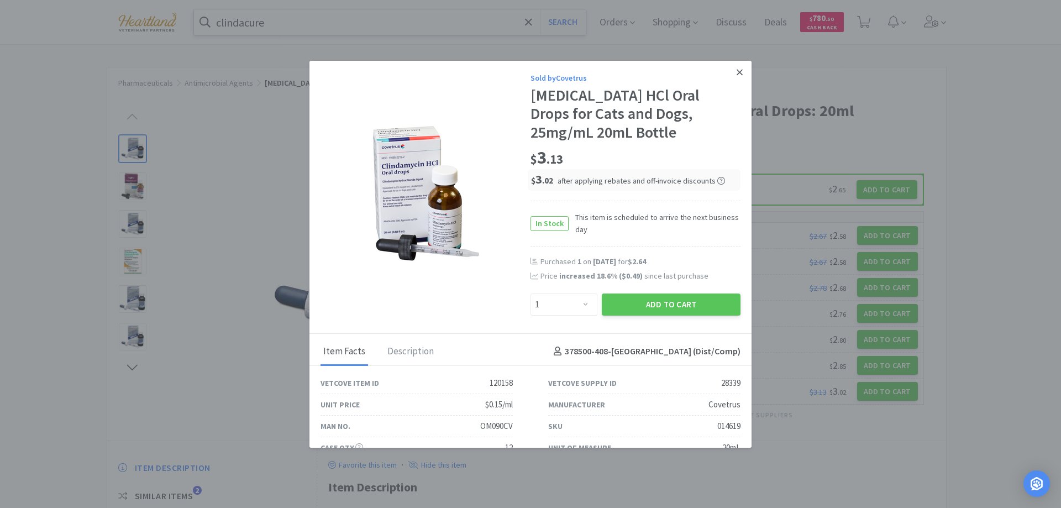
click at [737, 74] on icon at bounding box center [740, 72] width 6 height 10
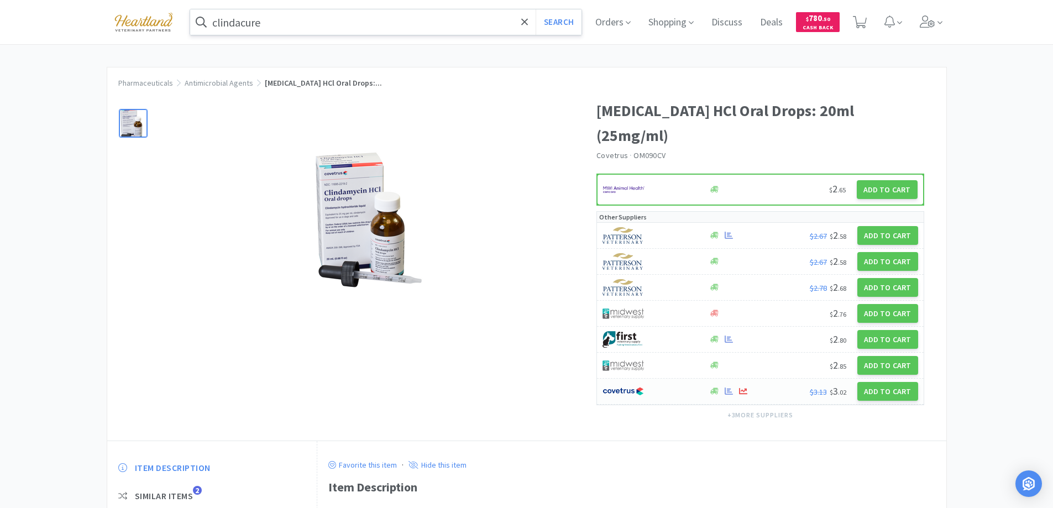
click at [672, 382] on div at bounding box center [650, 391] width 94 height 19
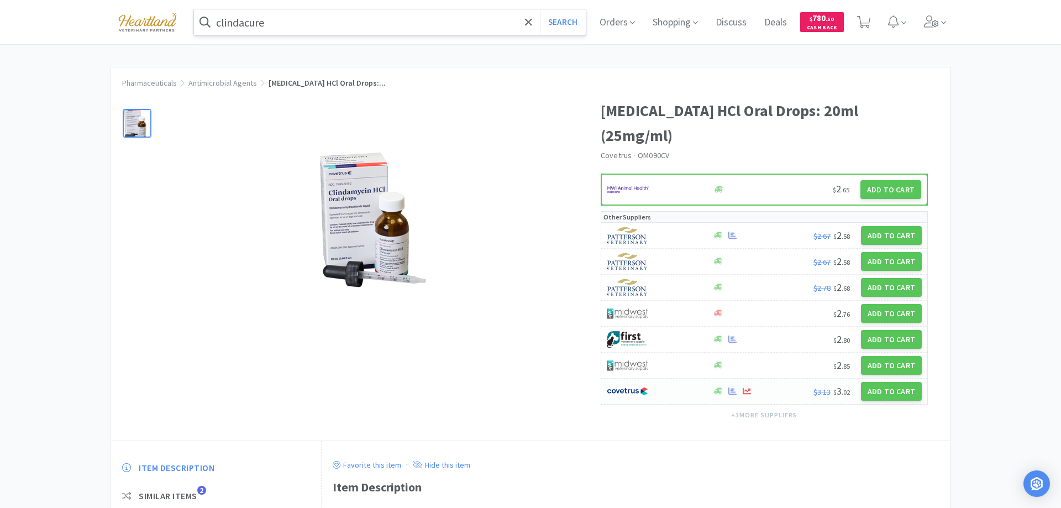
select select "1"
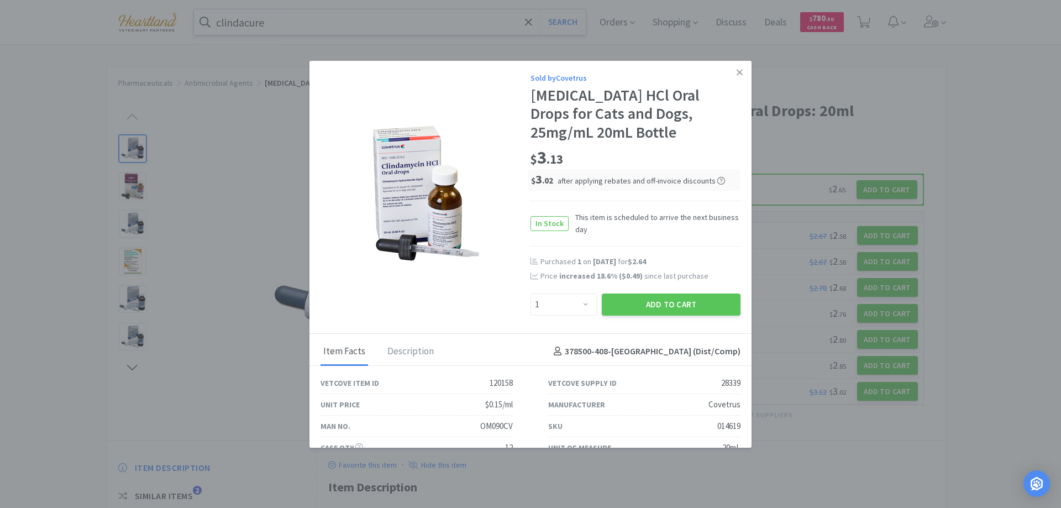
drag, startPoint x: 731, startPoint y: 70, endPoint x: 713, endPoint y: 77, distance: 19.6
click at [737, 70] on icon at bounding box center [740, 72] width 6 height 10
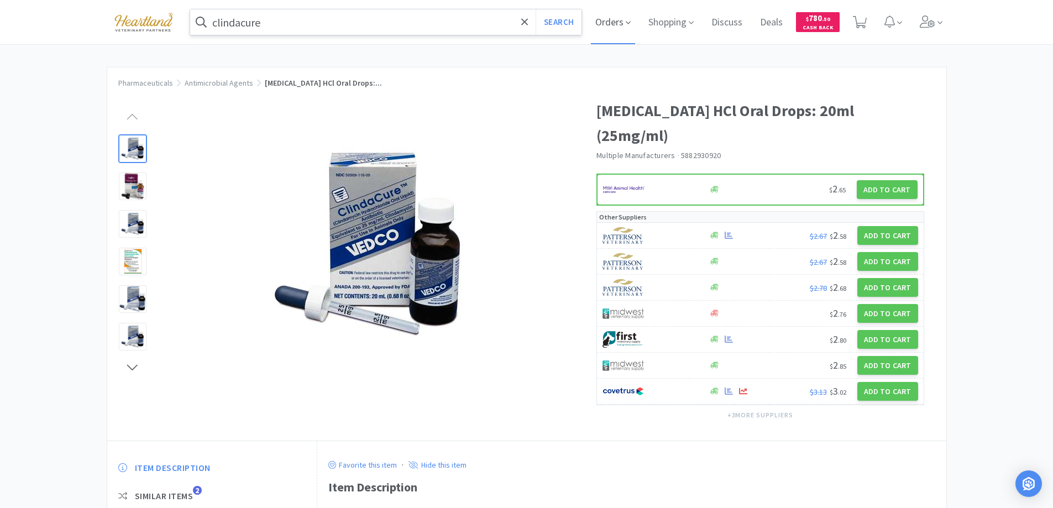
click at [602, 22] on span "Orders" at bounding box center [613, 22] width 44 height 44
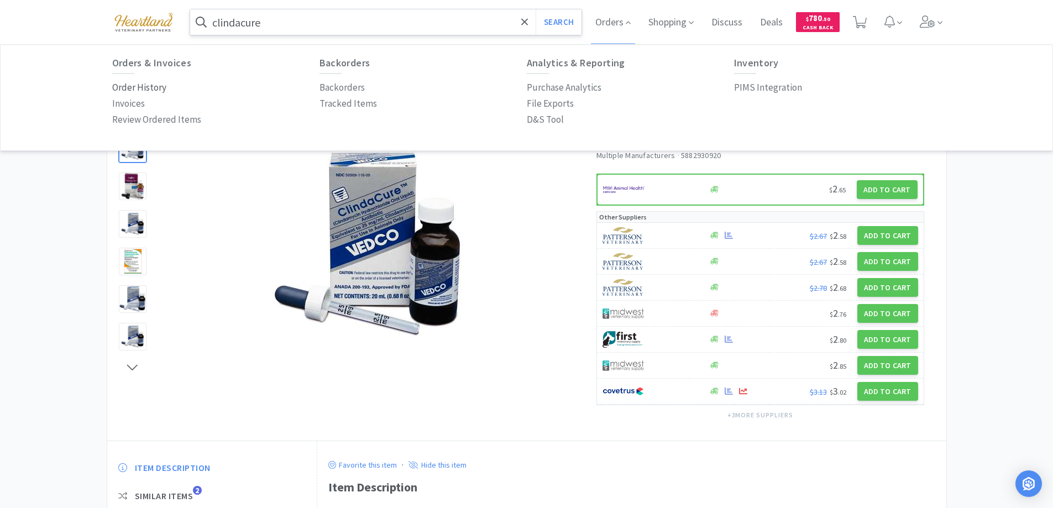
click at [149, 81] on p "Order History" at bounding box center [139, 87] width 54 height 15
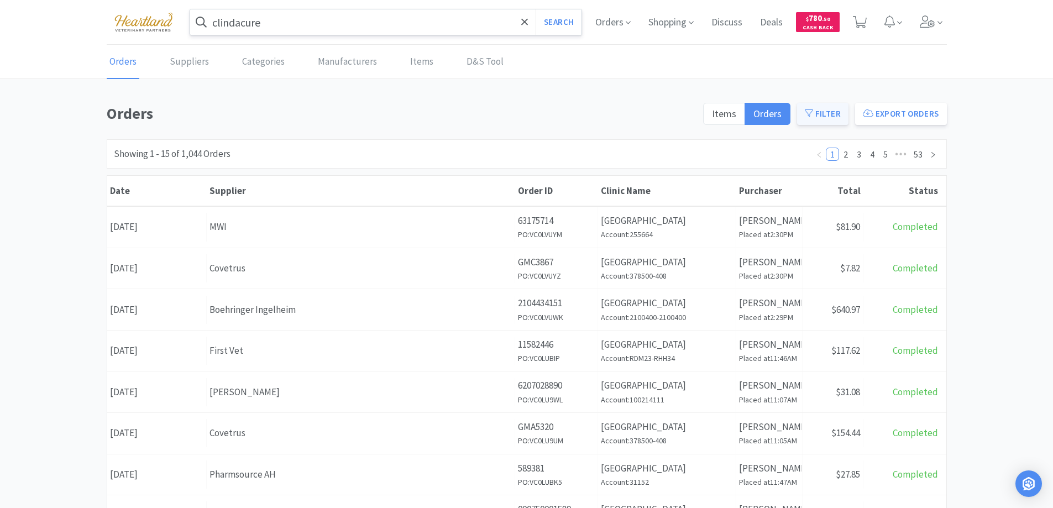
click at [819, 113] on button "Filter" at bounding box center [822, 114] width 51 height 22
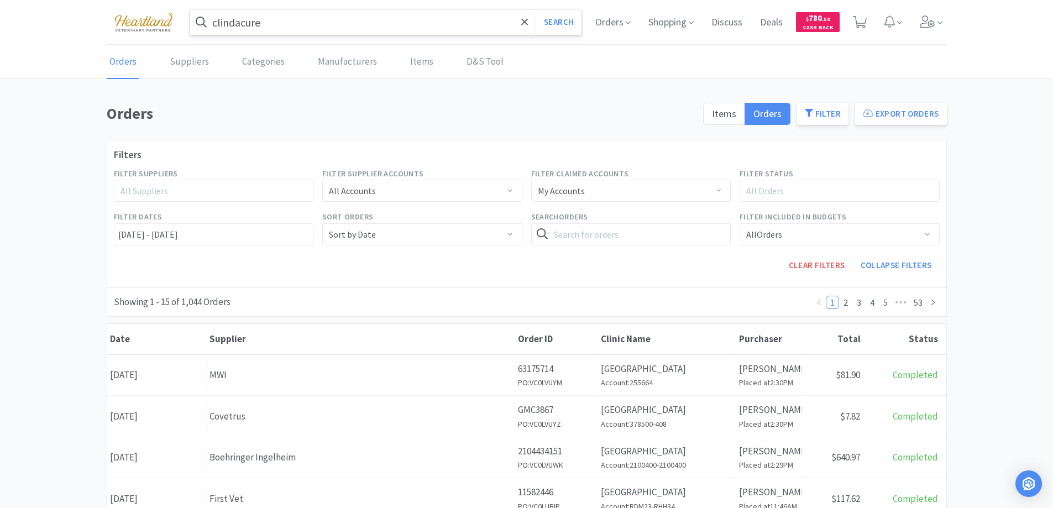
click at [221, 190] on div "All Suppliers" at bounding box center [209, 190] width 177 height 11
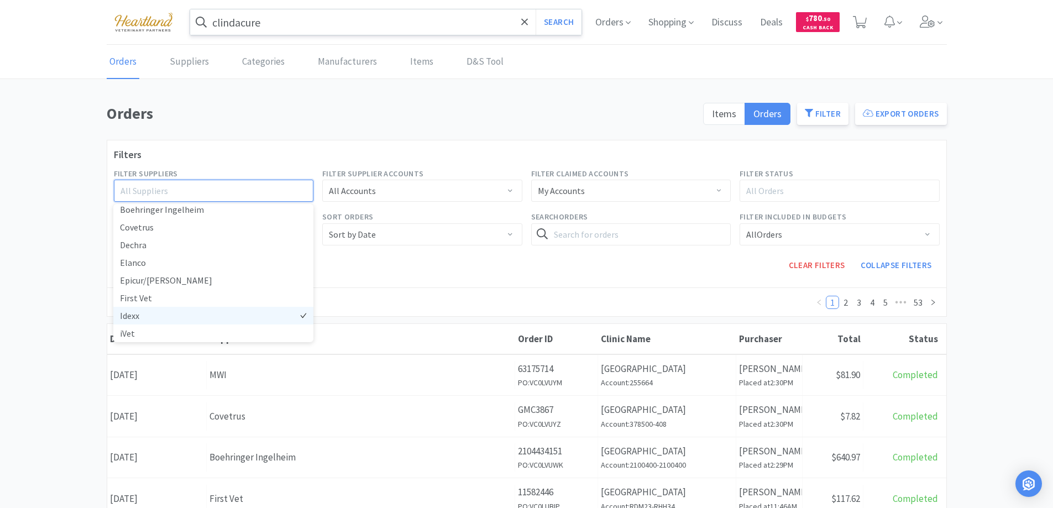
click at [134, 313] on li "Idexx" at bounding box center [213, 316] width 200 height 18
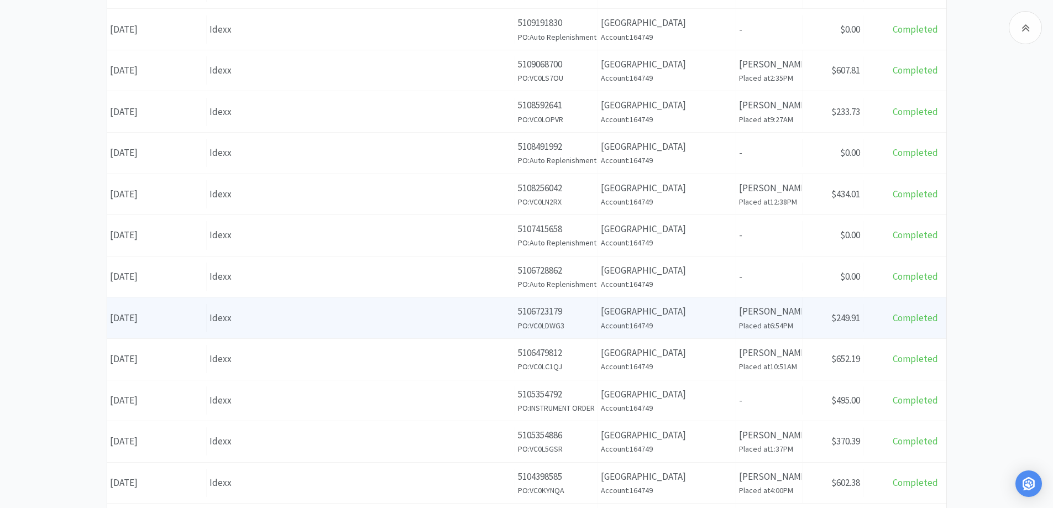
scroll to position [537, 0]
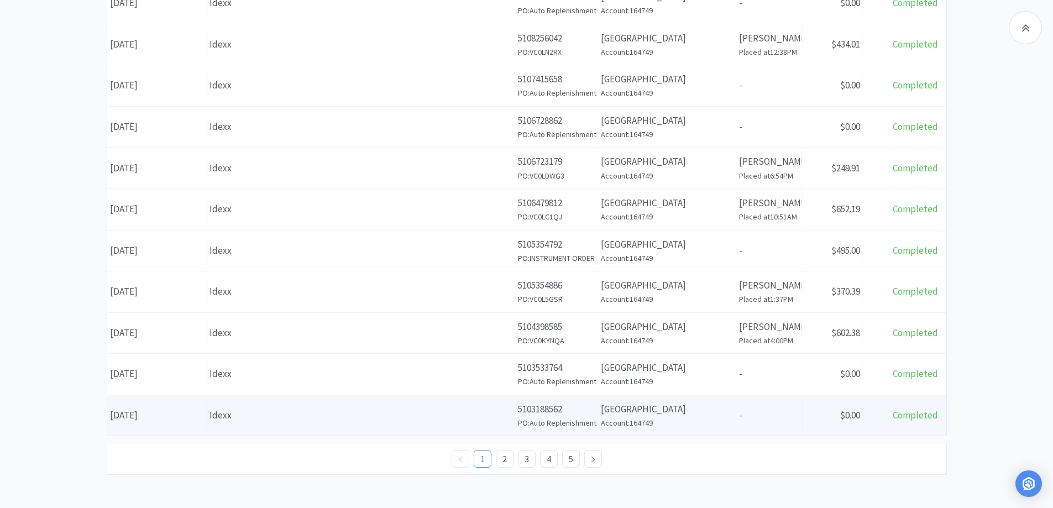
click at [297, 410] on div "Idexx" at bounding box center [360, 415] width 302 height 15
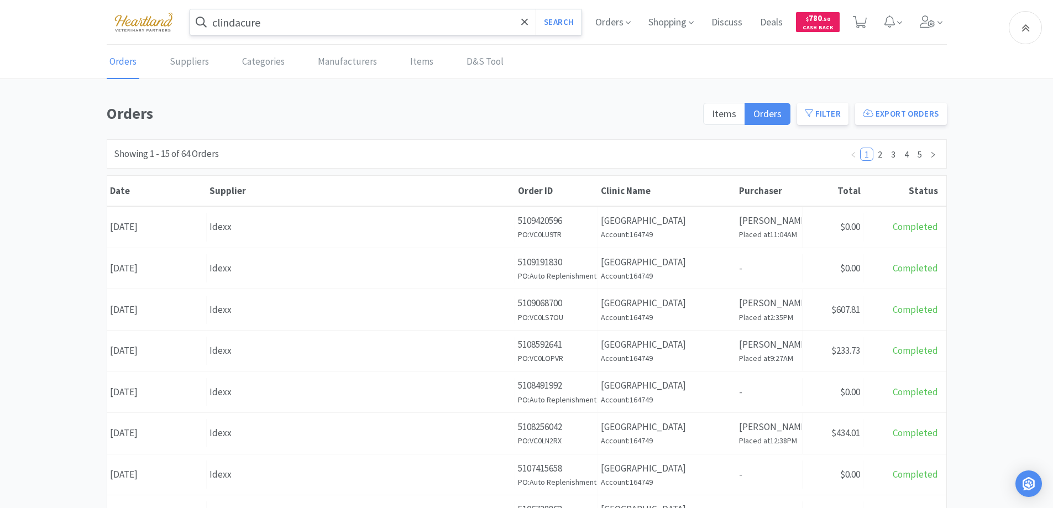
scroll to position [389, 0]
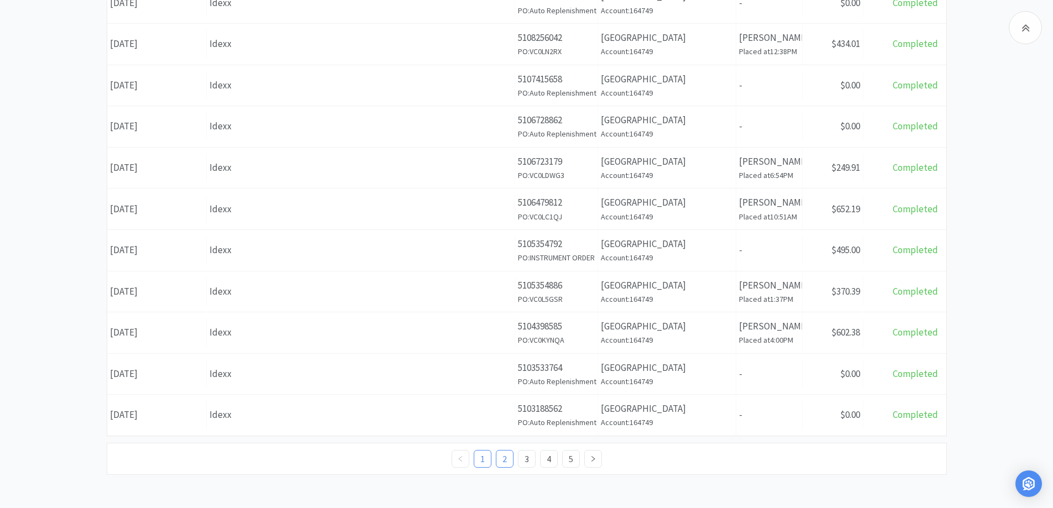
click at [506, 458] on link "2" at bounding box center [504, 459] width 17 height 17
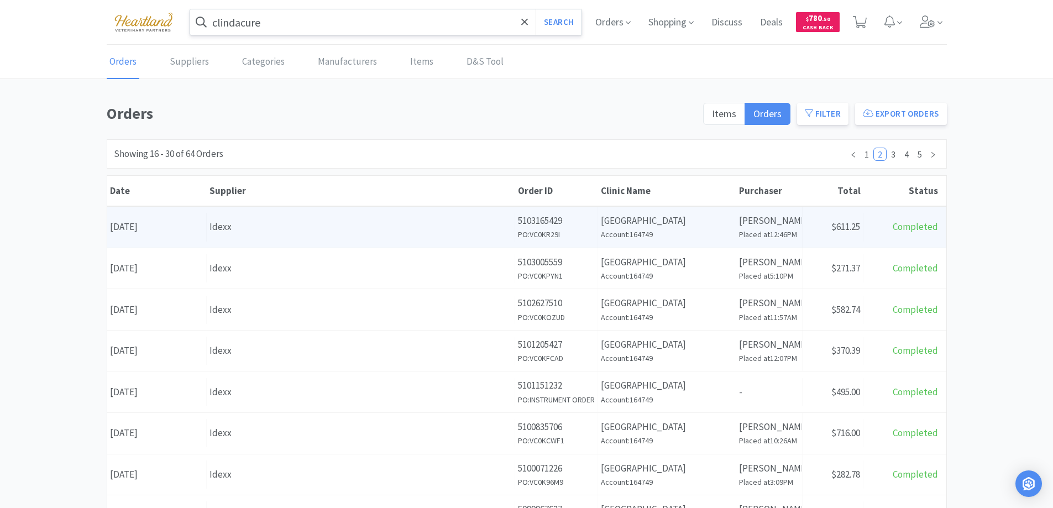
click at [257, 224] on div "Idexx" at bounding box center [360, 226] width 302 height 15
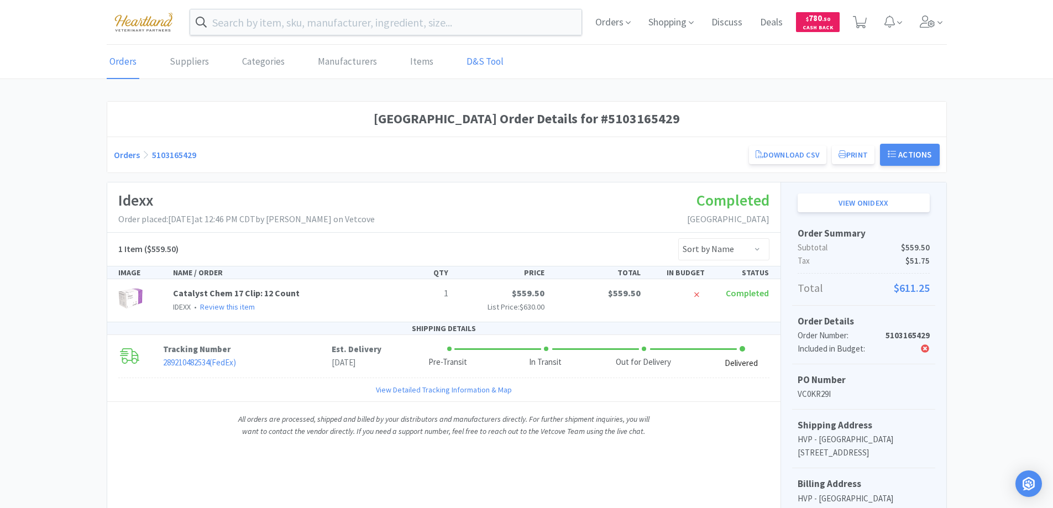
click at [481, 62] on link "D&S Tool" at bounding box center [485, 62] width 43 height 34
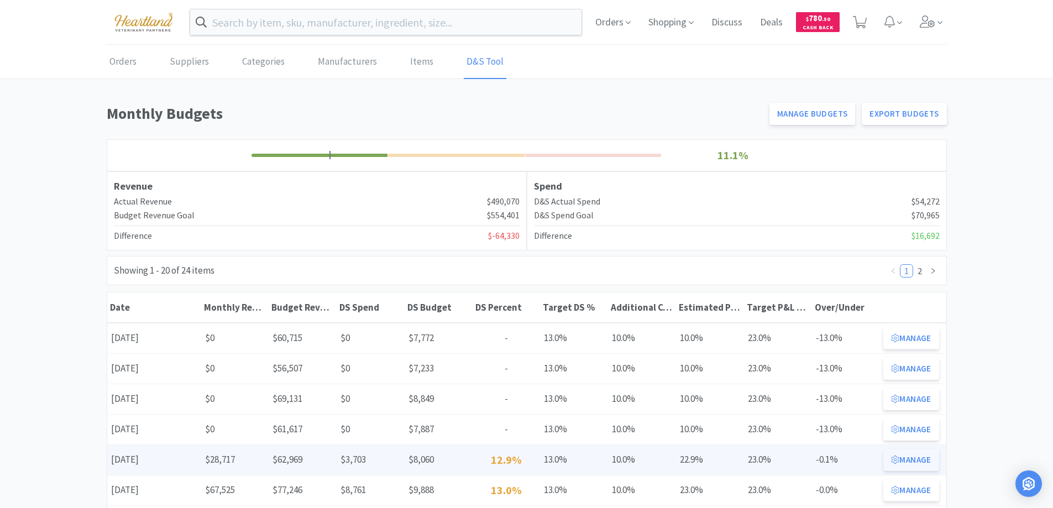
click at [907, 454] on button "Manage" at bounding box center [910, 460] width 55 height 22
